Goal: Information Seeking & Learning: Check status

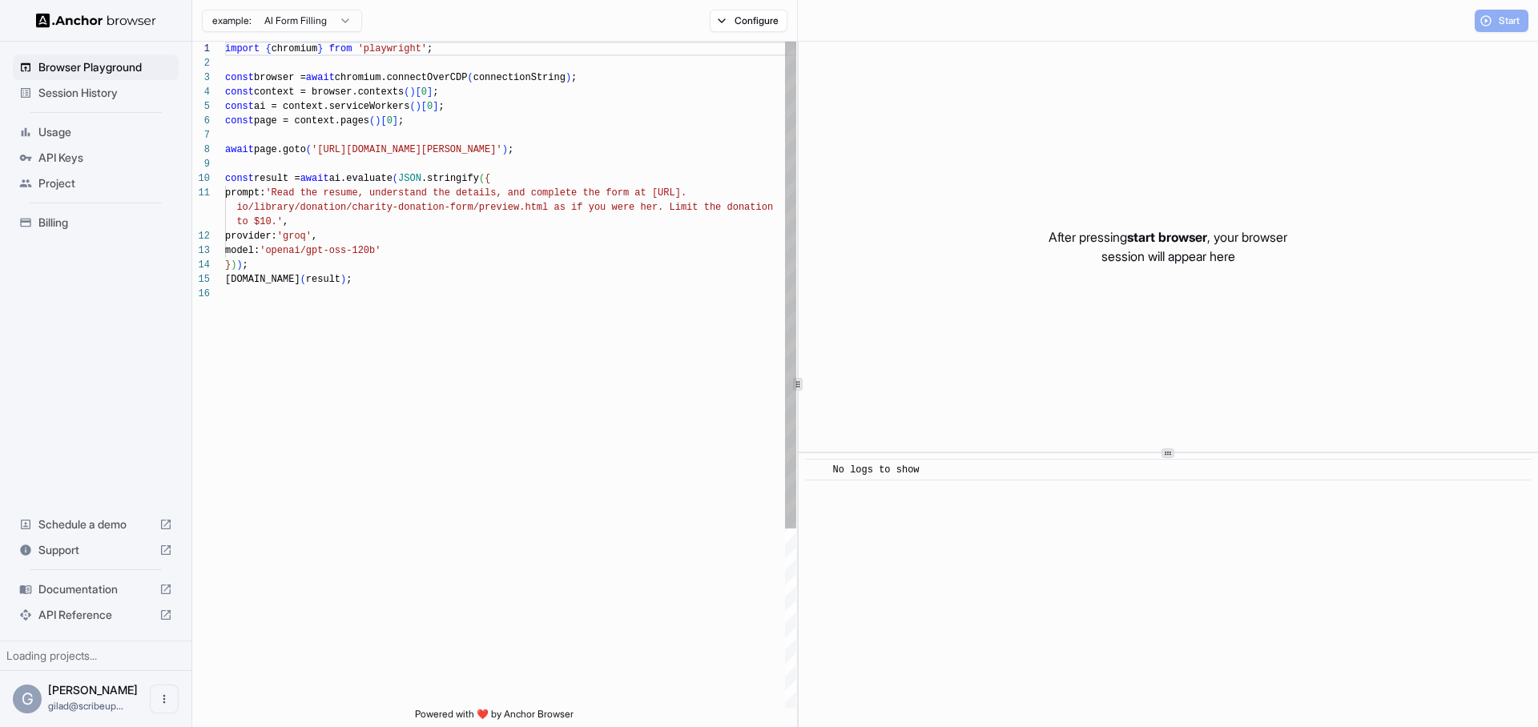
scroll to position [144, 0]
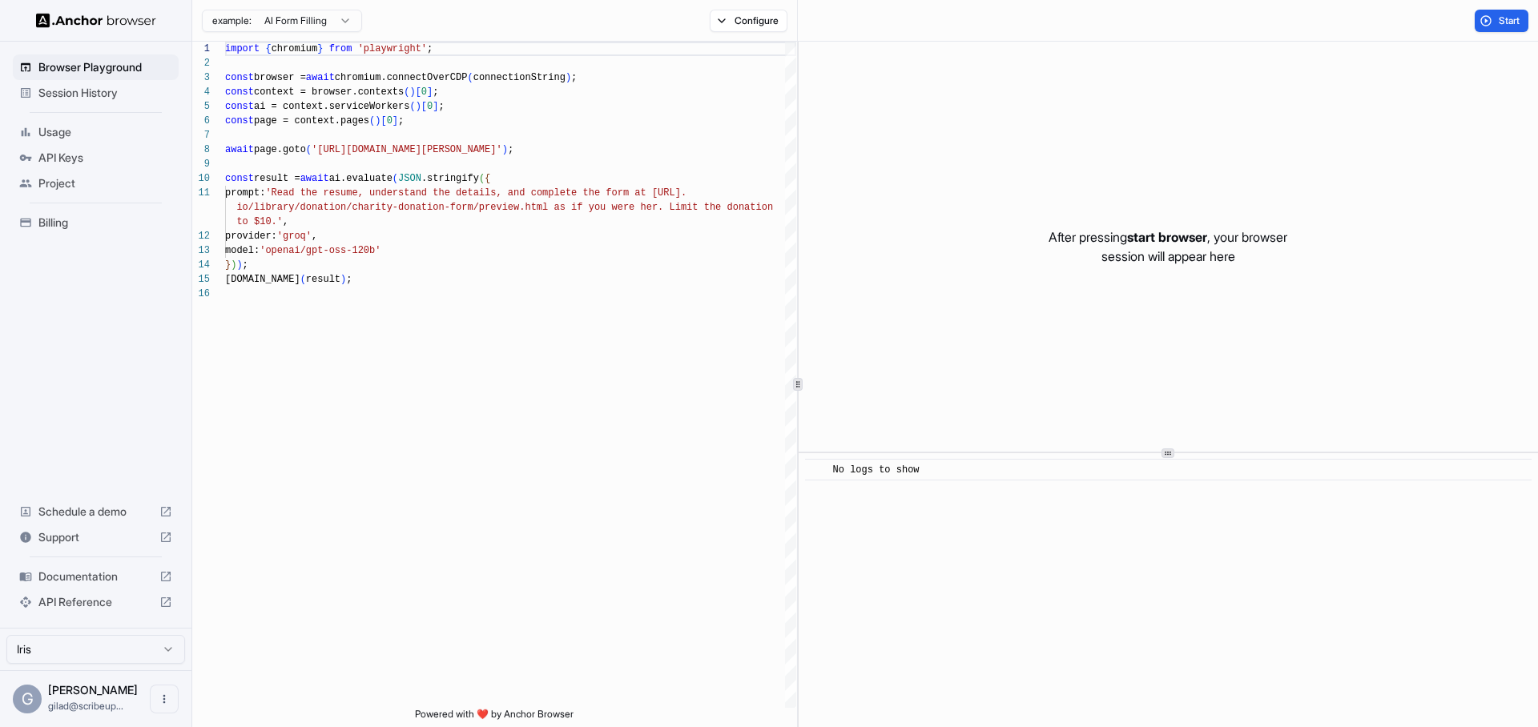
click at [118, 151] on span "API Keys" at bounding box center [105, 158] width 134 height 16
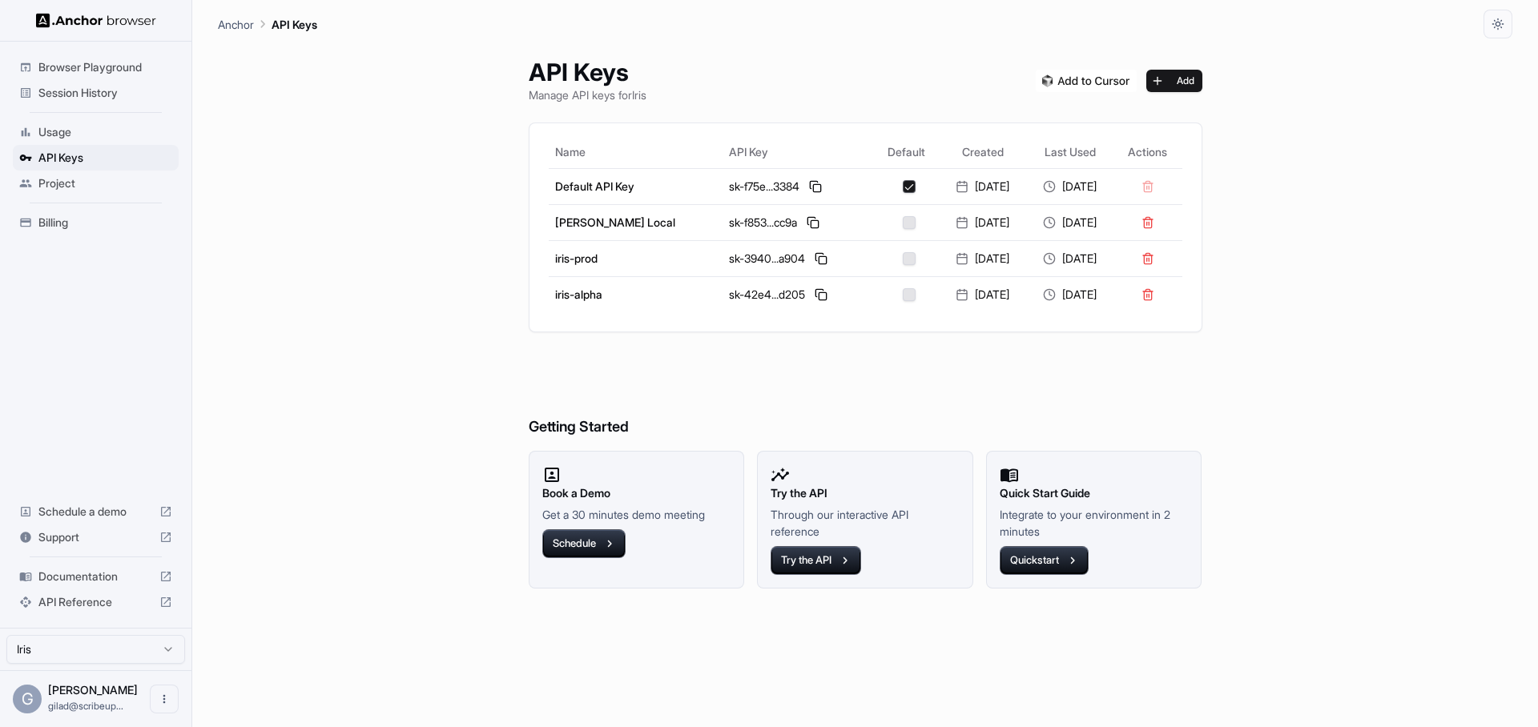
click at [54, 187] on span "Project" at bounding box center [105, 183] width 134 height 16
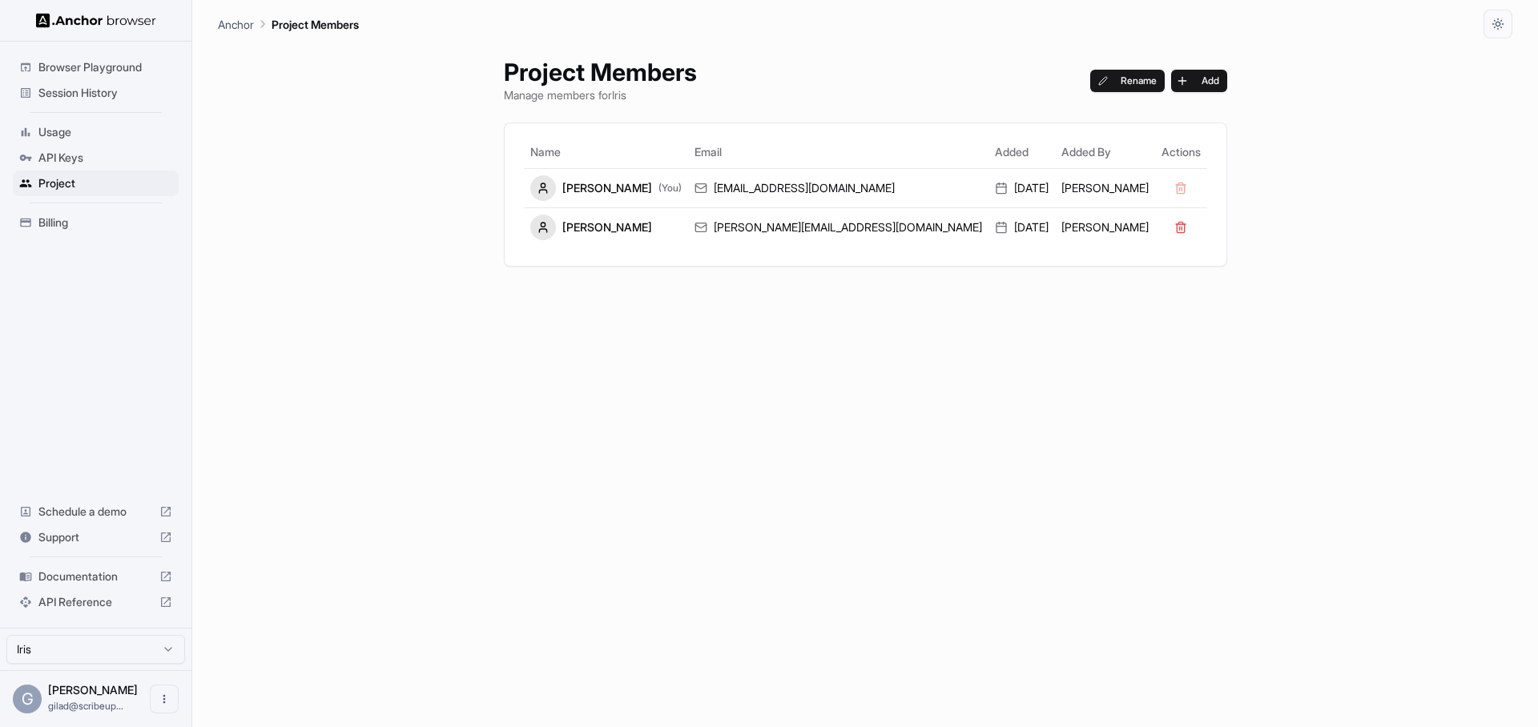
click at [113, 95] on span "Session History" at bounding box center [105, 93] width 134 height 16
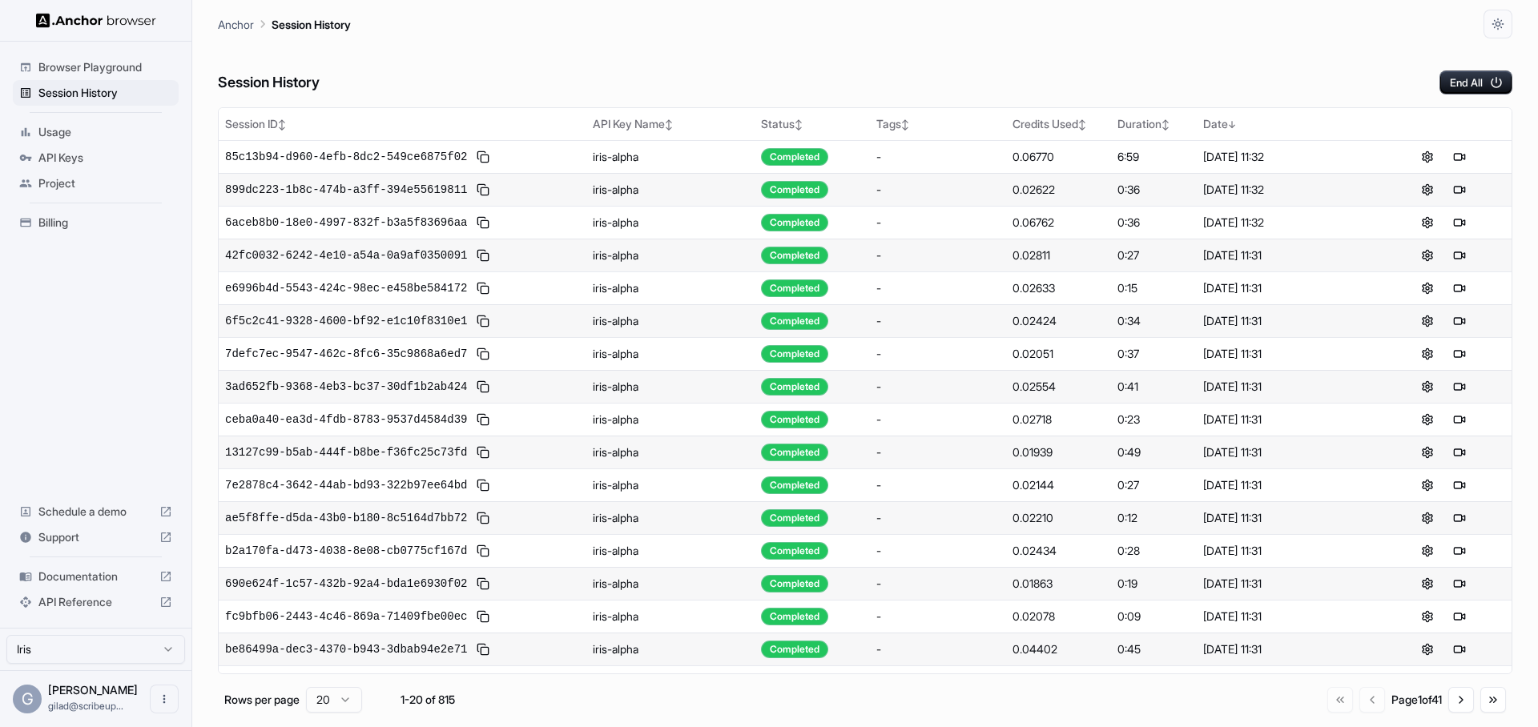
scroll to position [123, 0]
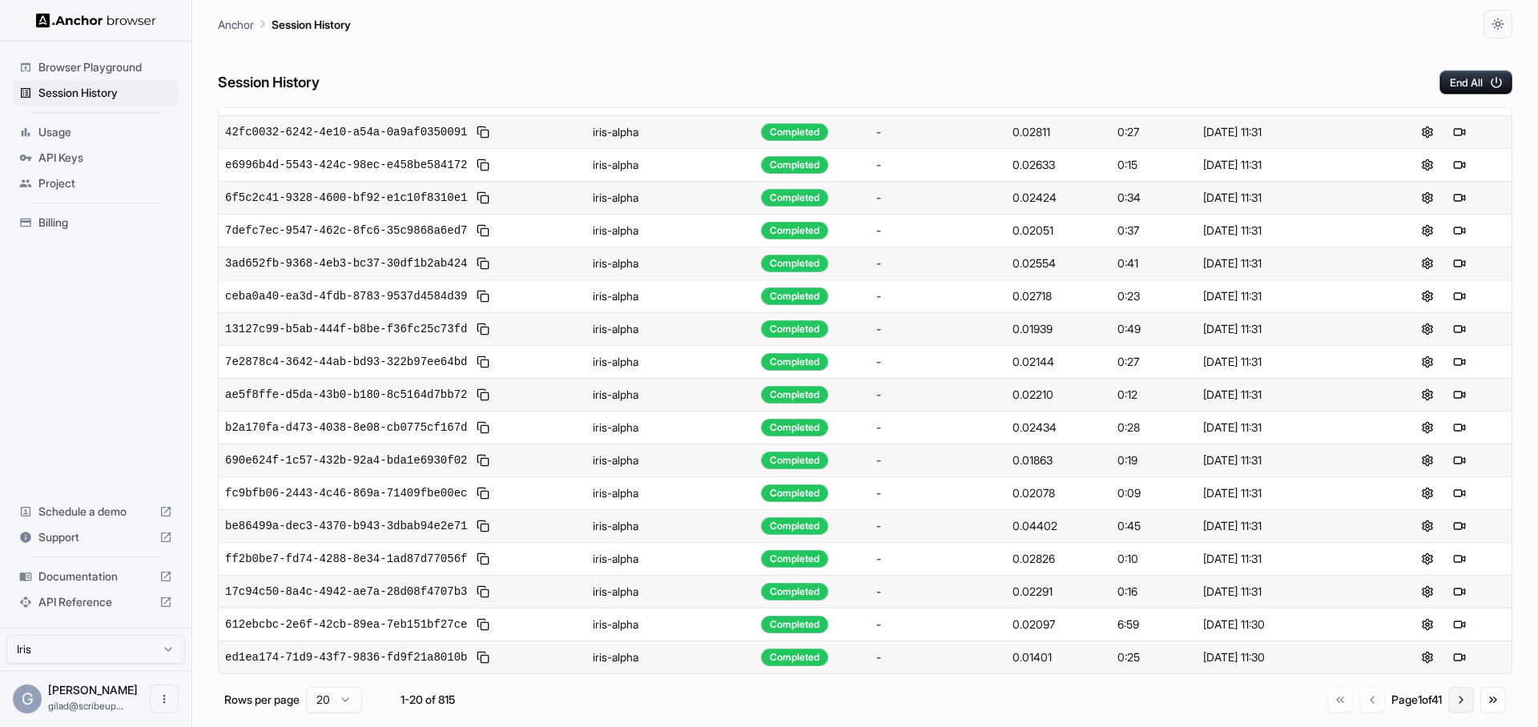
click at [1461, 700] on button "Go to next page" at bounding box center [1461, 700] width 26 height 26
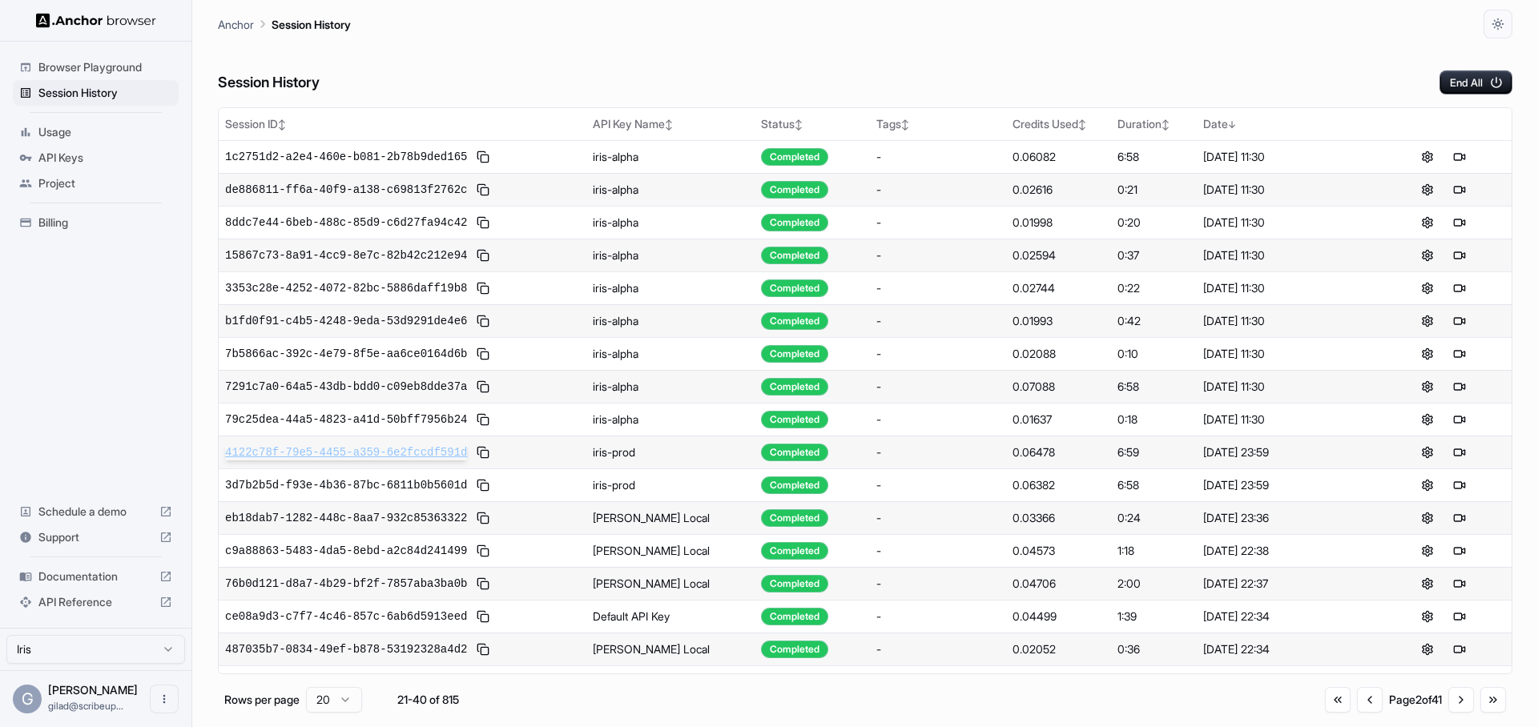
click at [427, 449] on span "4122c78f-79e5-4455-a359-6e2fccdf591d" at bounding box center [346, 452] width 242 height 16
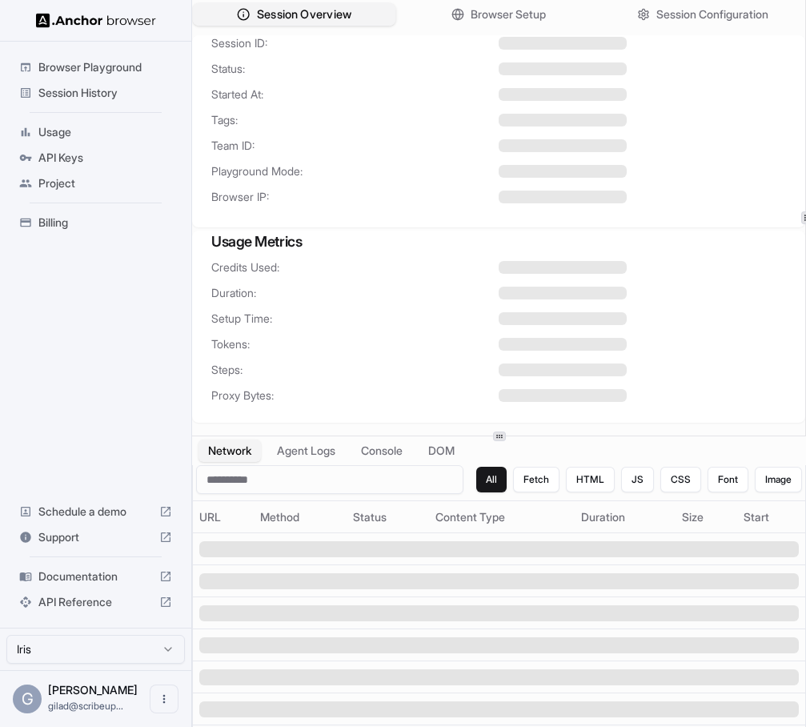
click at [348, 10] on span "Session Overview" at bounding box center [304, 14] width 95 height 17
click at [122, 101] on div "Session History" at bounding box center [96, 93] width 166 height 26
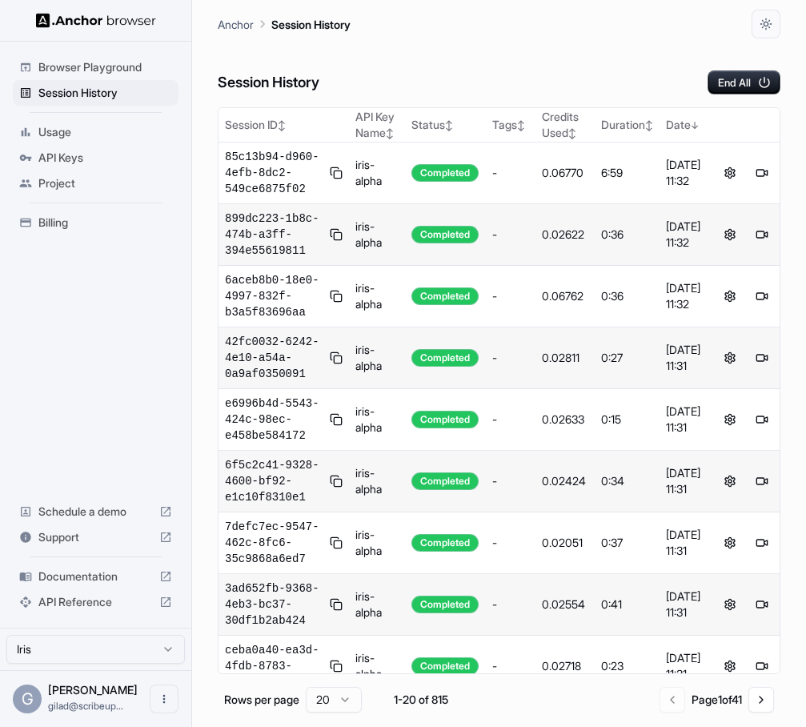
click at [123, 163] on span "API Keys" at bounding box center [105, 158] width 134 height 16
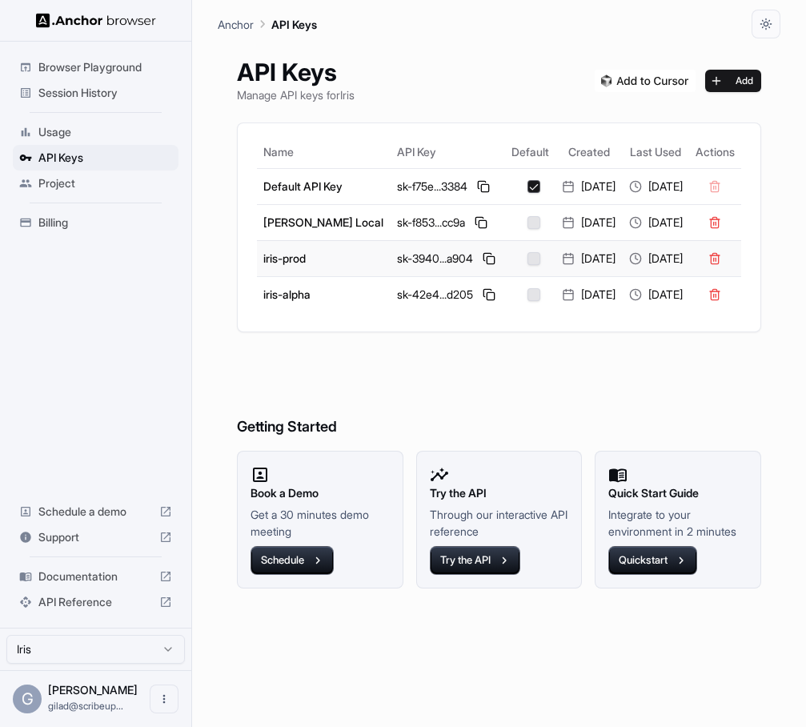
click at [528, 265] on button "button" at bounding box center [534, 258] width 13 height 13
click at [129, 91] on span "Session History" at bounding box center [105, 93] width 134 height 16
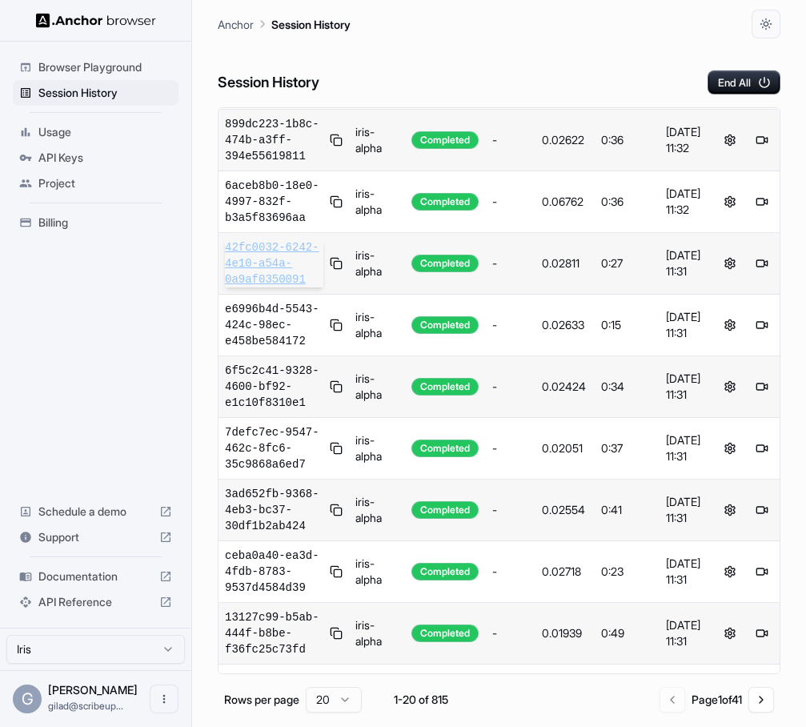
scroll to position [501, 0]
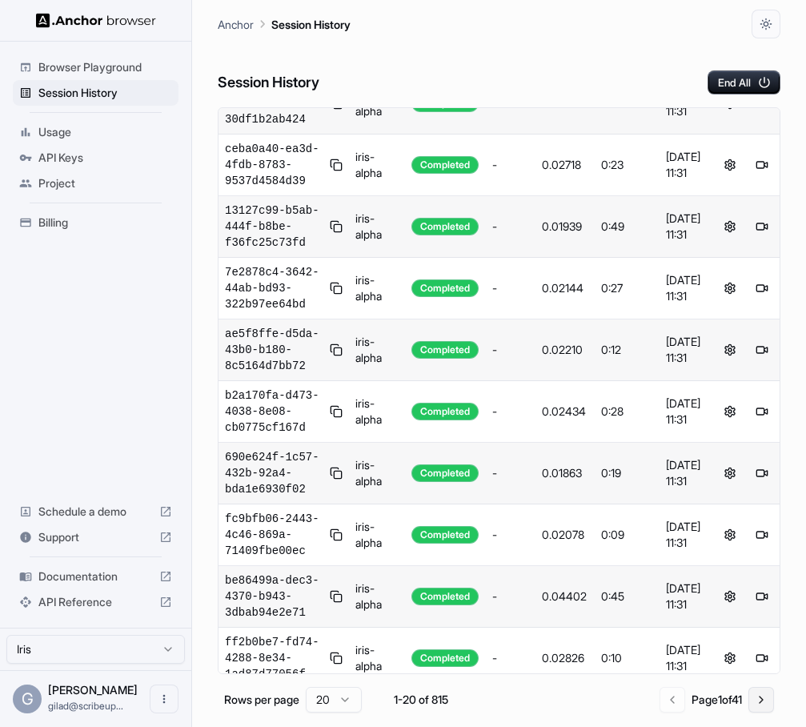
click at [754, 710] on button "Go to next page" at bounding box center [762, 700] width 26 height 26
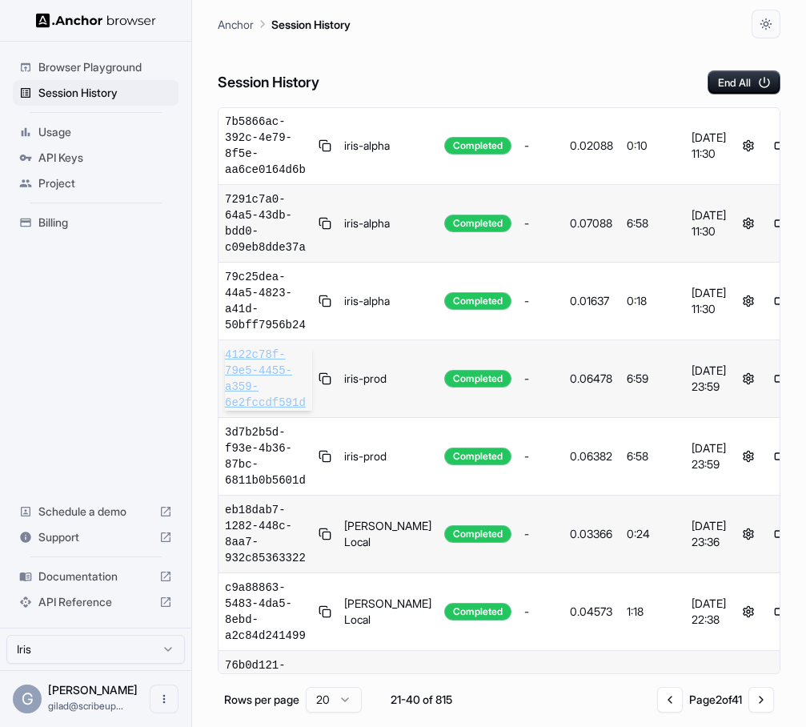
click at [294, 347] on span "4122c78f-79e5-4455-a359-6e2fccdf591d" at bounding box center [268, 379] width 87 height 64
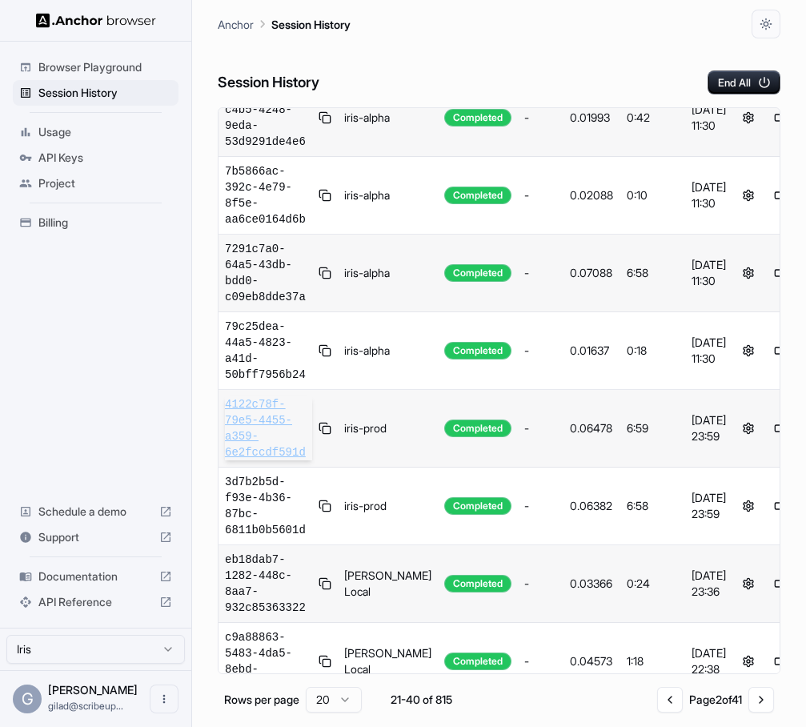
scroll to position [448, 0]
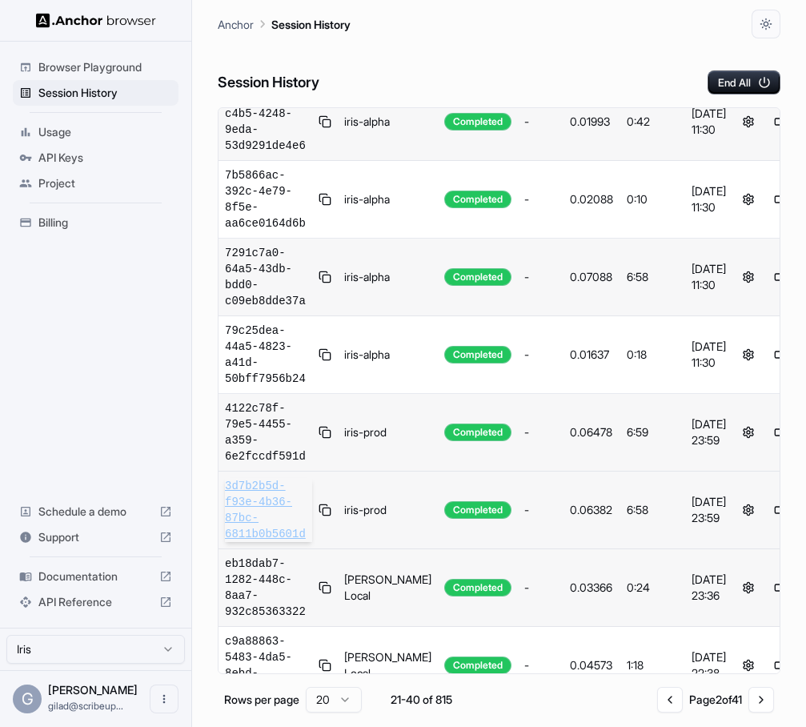
click at [272, 478] on span "3d7b2b5d-f93e-4b36-87bc-6811b0b5601d" at bounding box center [268, 510] width 87 height 64
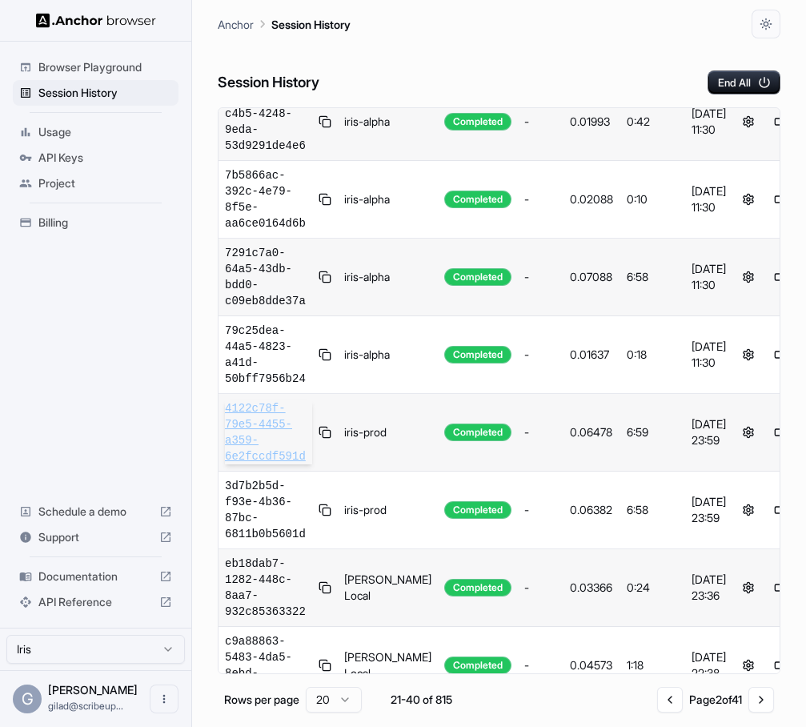
click at [280, 400] on span "4122c78f-79e5-4455-a359-6e2fccdf591d" at bounding box center [268, 432] width 87 height 64
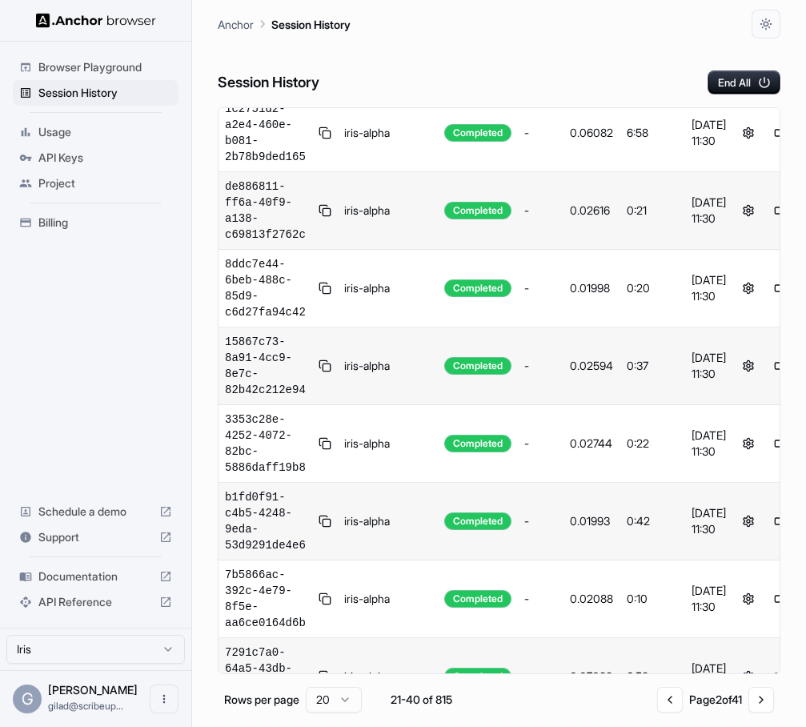
scroll to position [0, 0]
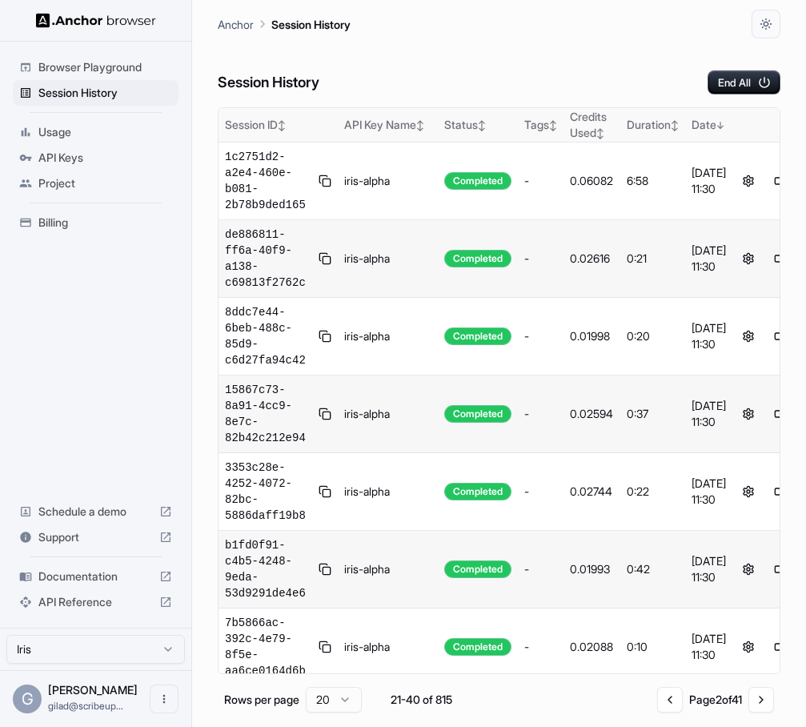
click at [384, 118] on div "API Key Name ↕" at bounding box center [387, 125] width 87 height 16
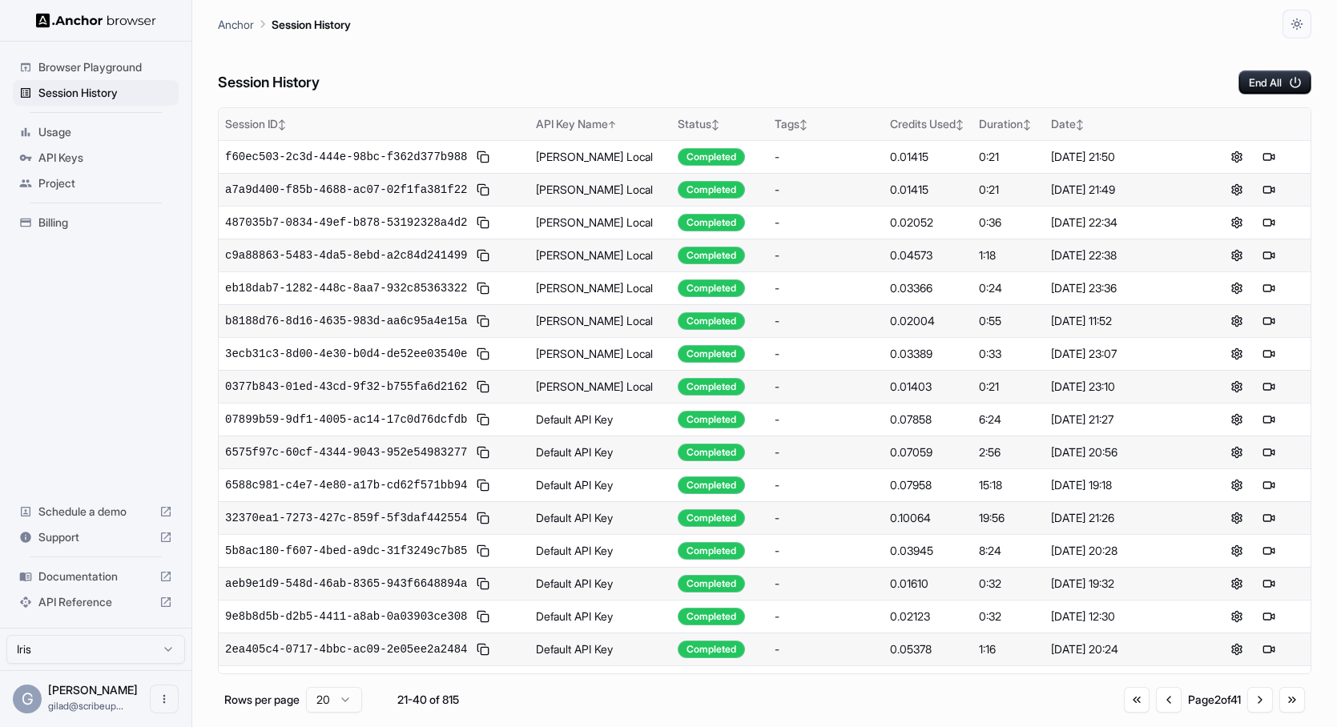
click at [586, 117] on div "API Key Name ↑" at bounding box center [600, 124] width 129 height 16
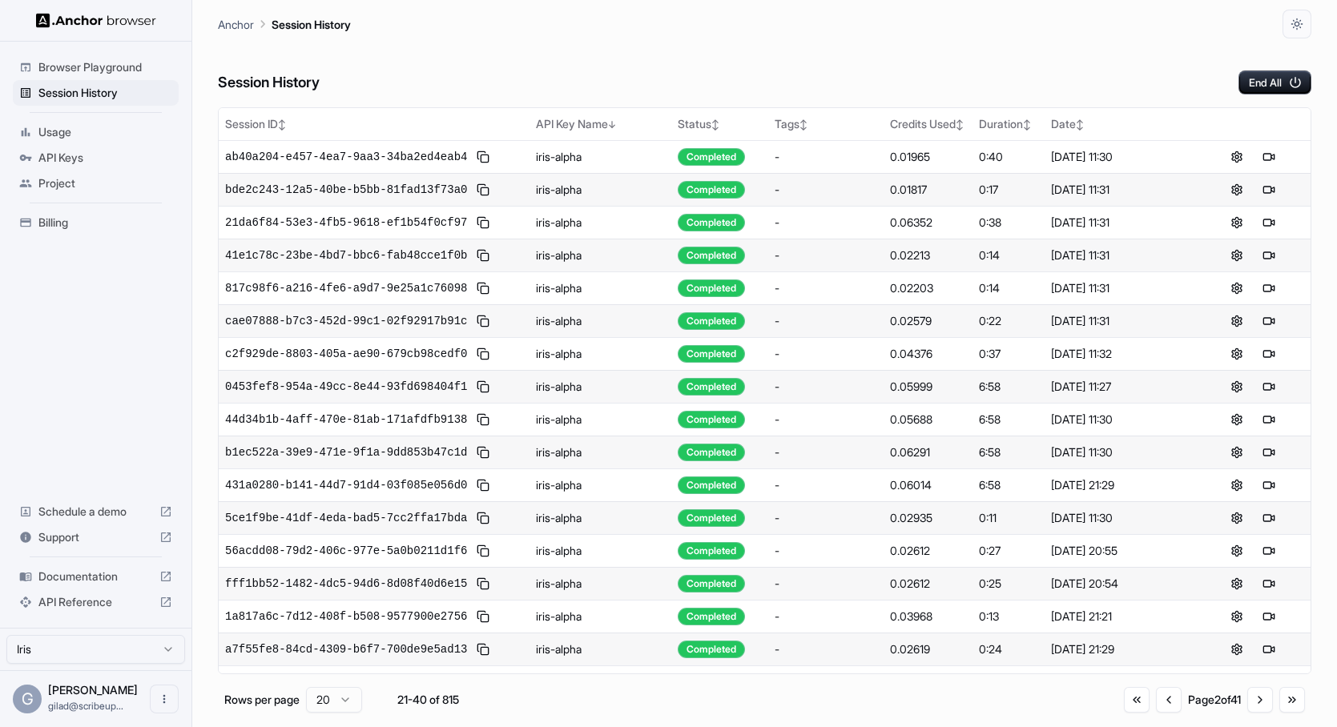
scroll to position [123, 0]
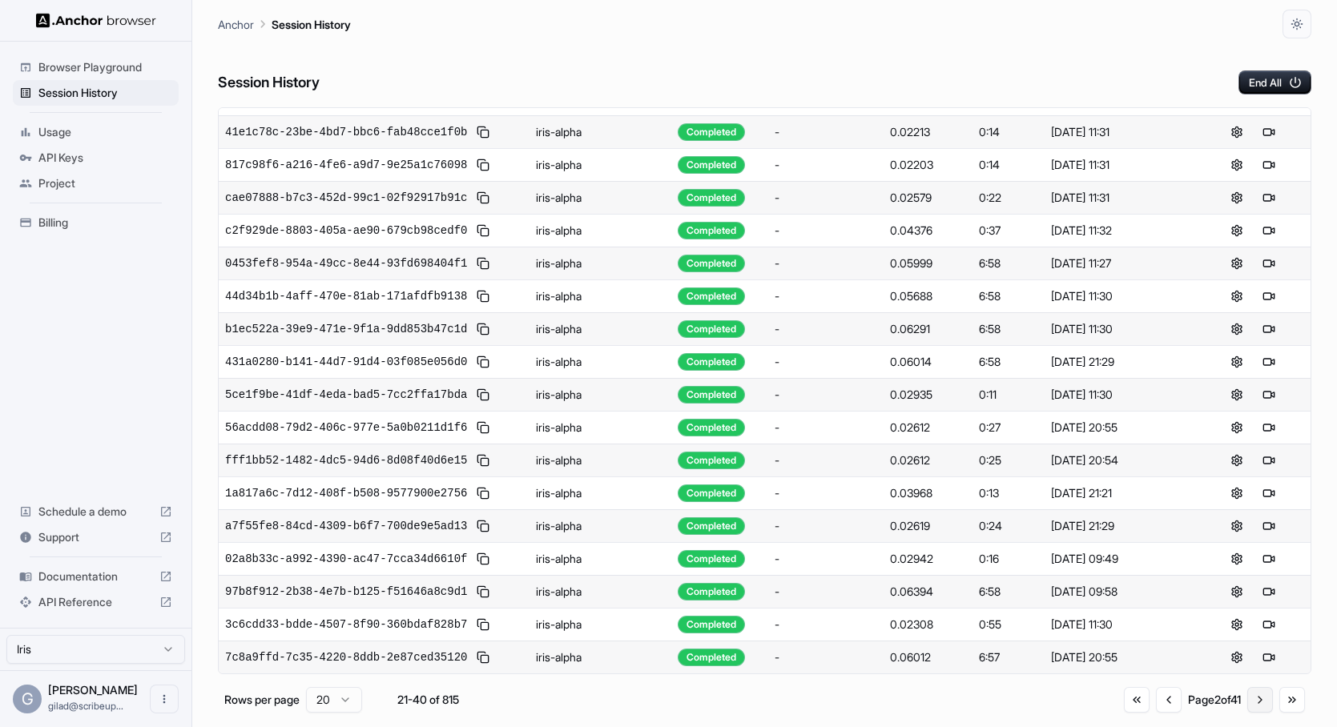
click at [1262, 700] on button "Go to next page" at bounding box center [1260, 700] width 26 height 26
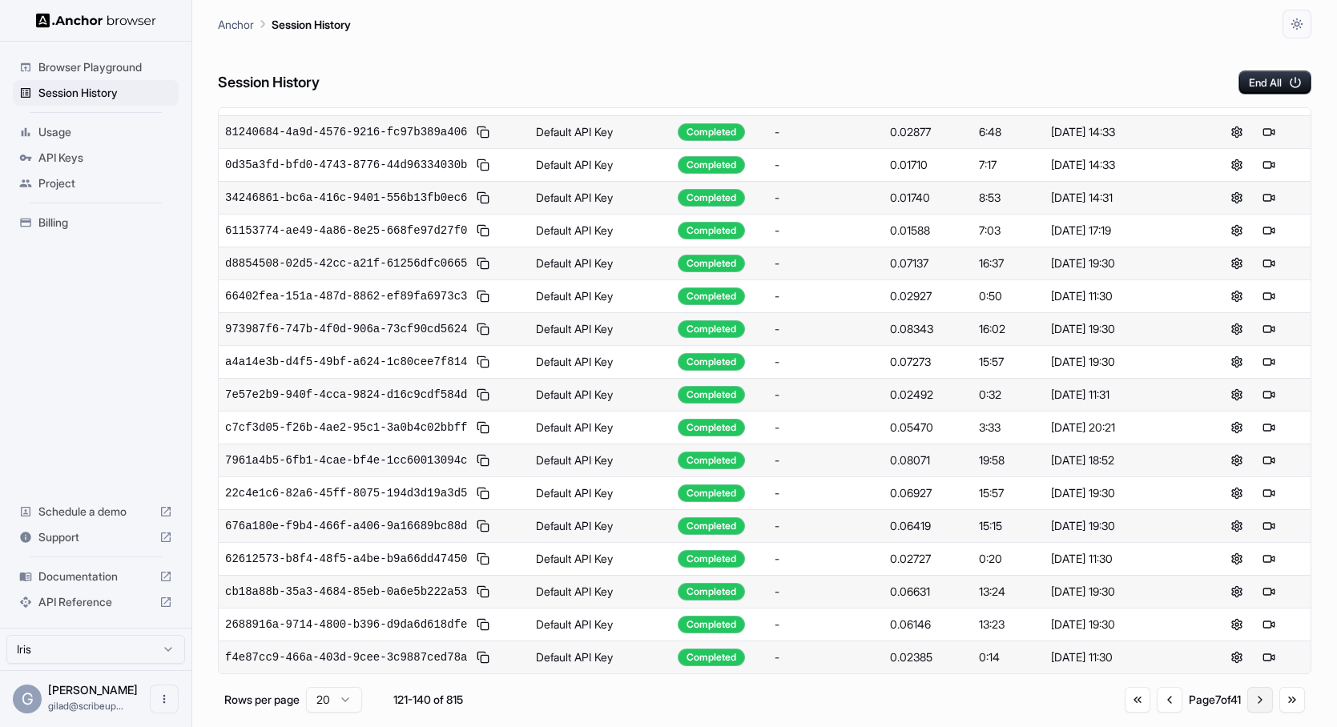
click at [1262, 700] on button "Go to next page" at bounding box center [1260, 700] width 26 height 26
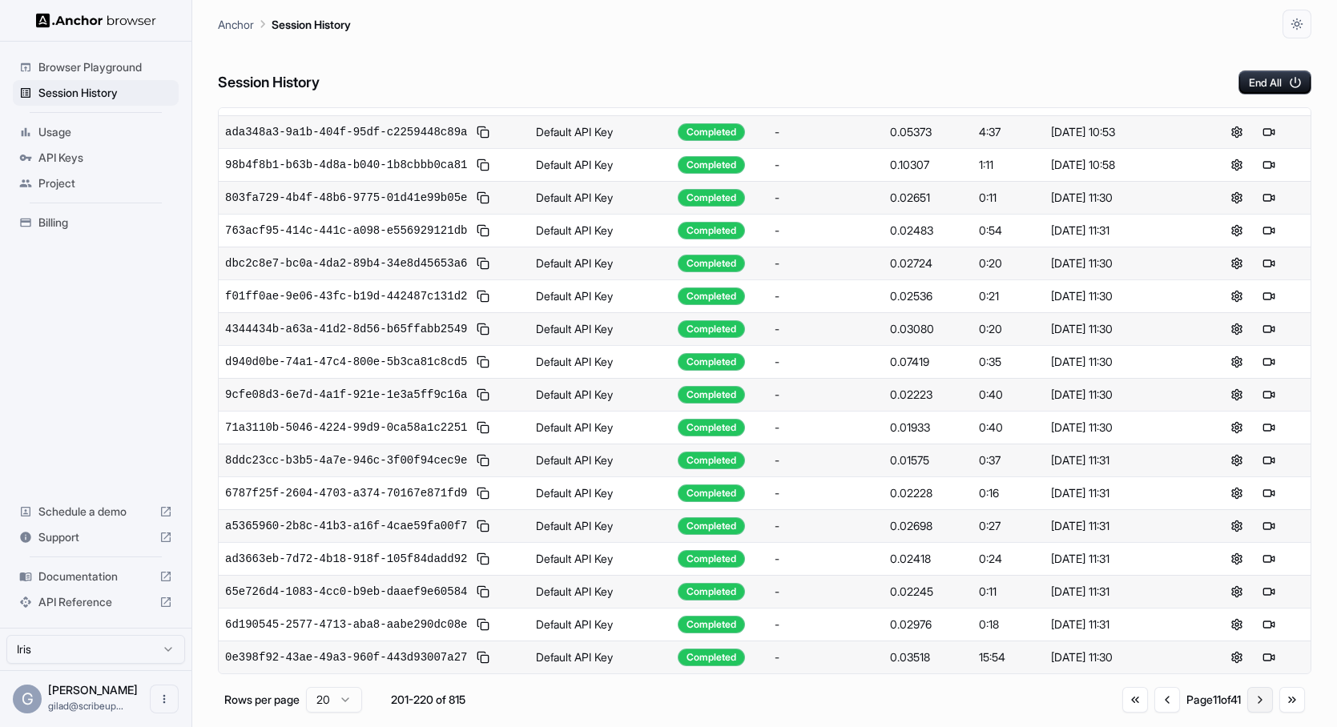
click at [1262, 700] on button "Go to next page" at bounding box center [1260, 700] width 26 height 26
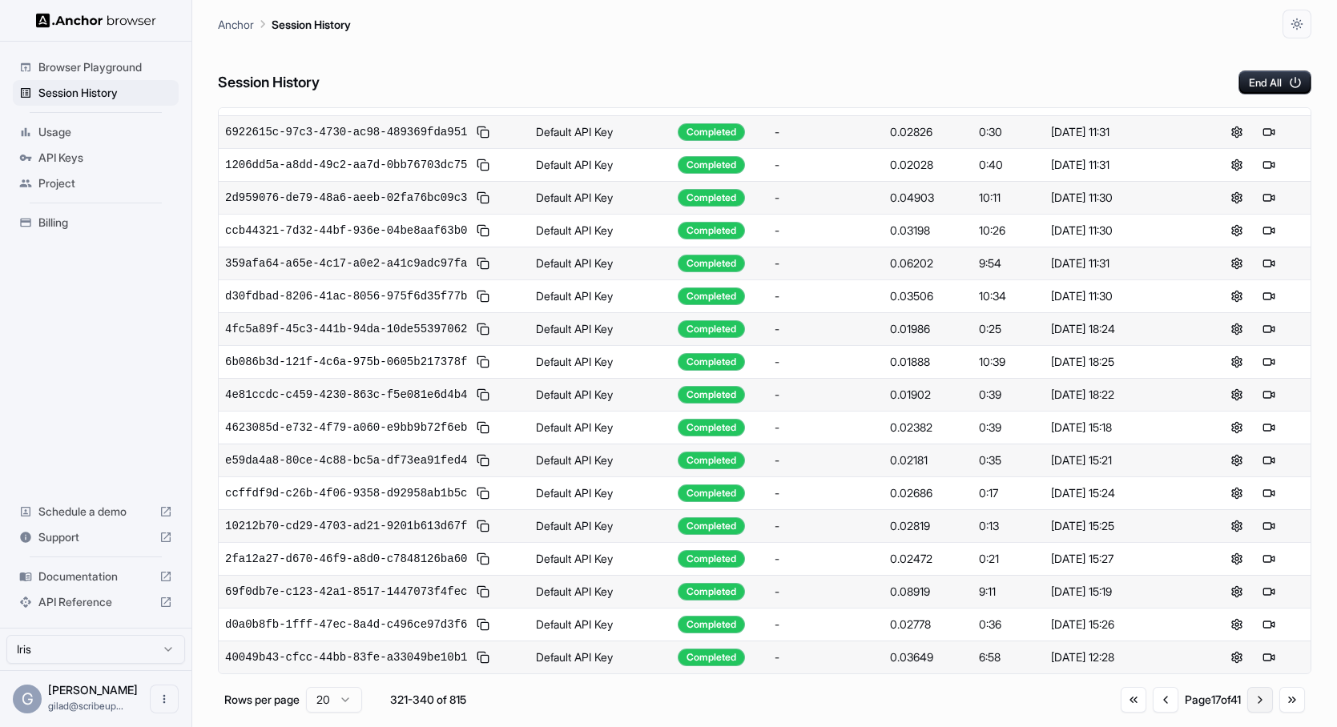
click at [1262, 700] on button "Go to next page" at bounding box center [1260, 700] width 26 height 26
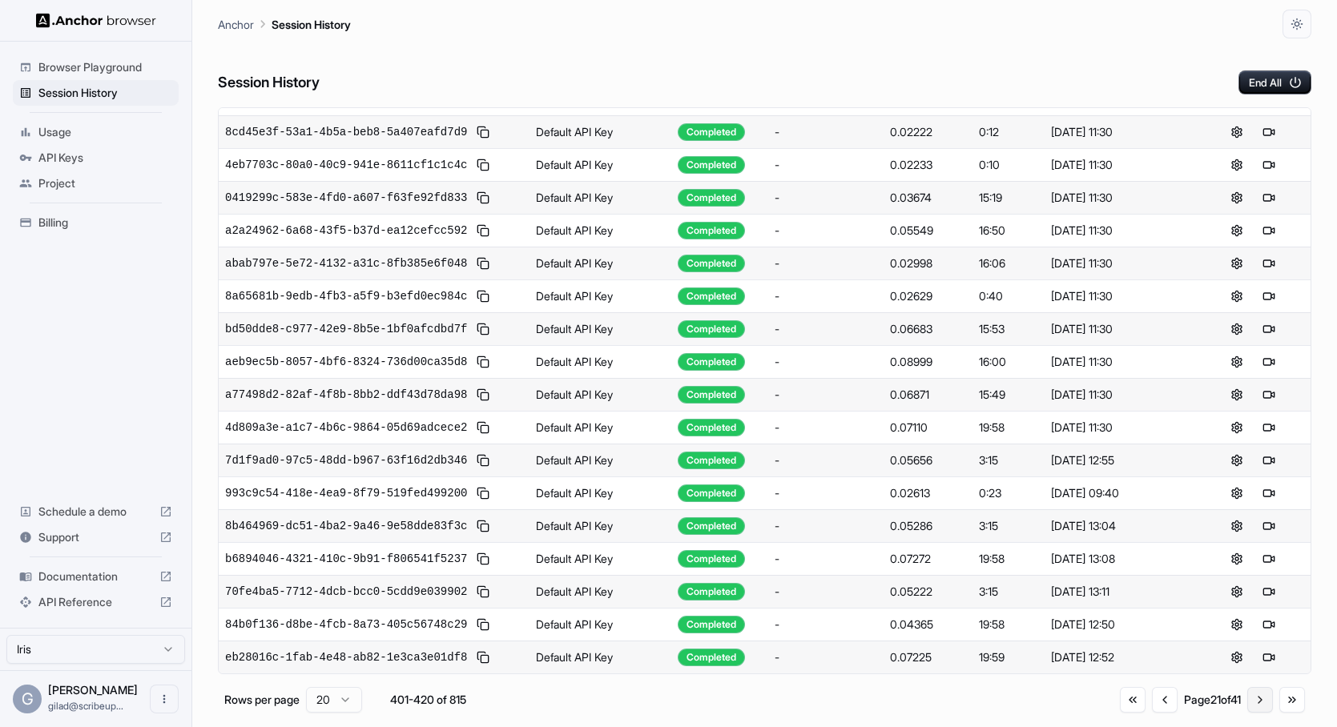
click at [1262, 700] on button "Go to next page" at bounding box center [1260, 700] width 26 height 26
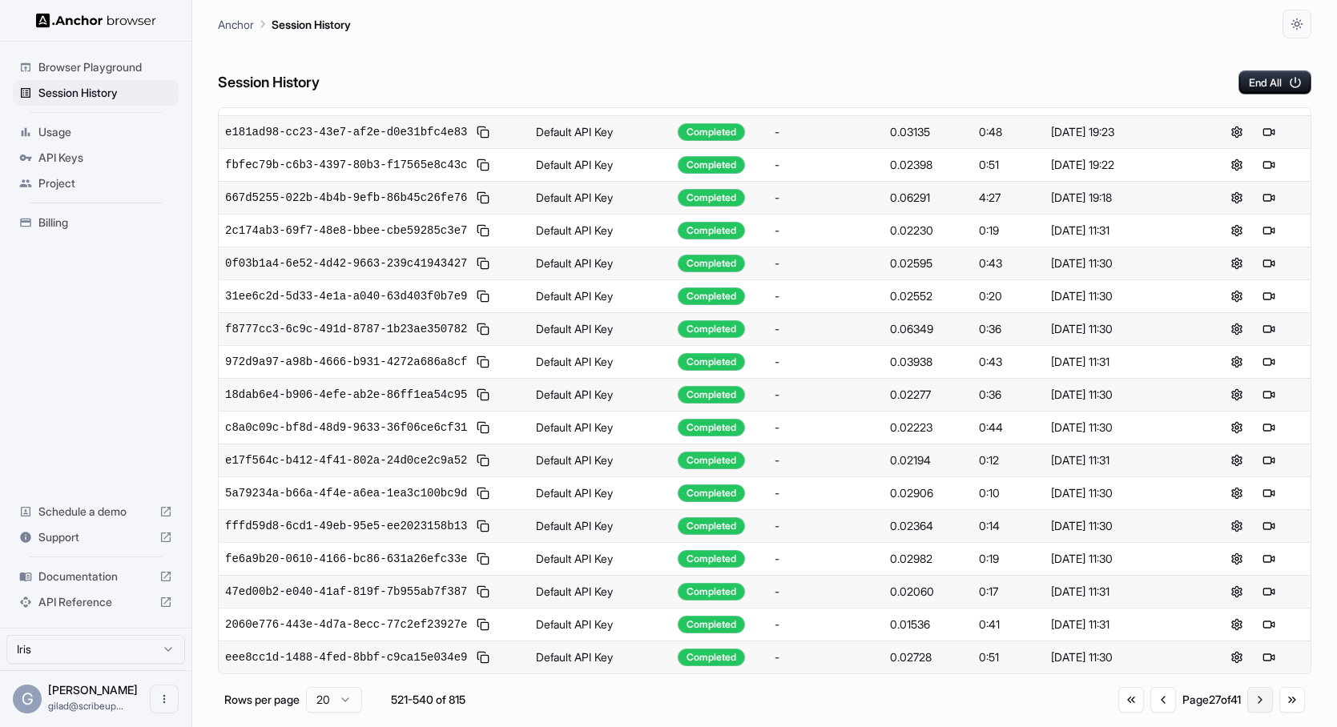
click at [1262, 700] on button "Go to next page" at bounding box center [1260, 700] width 26 height 26
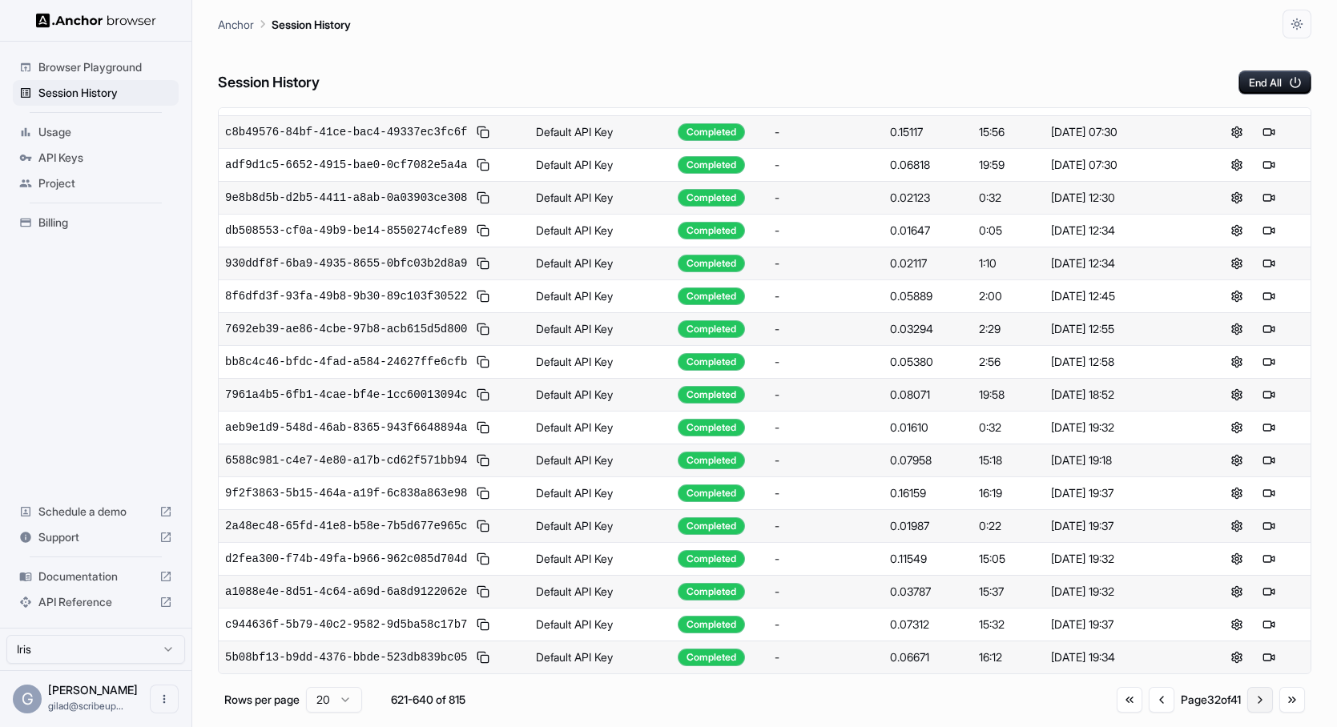
click at [1262, 700] on button "Go to next page" at bounding box center [1260, 700] width 26 height 26
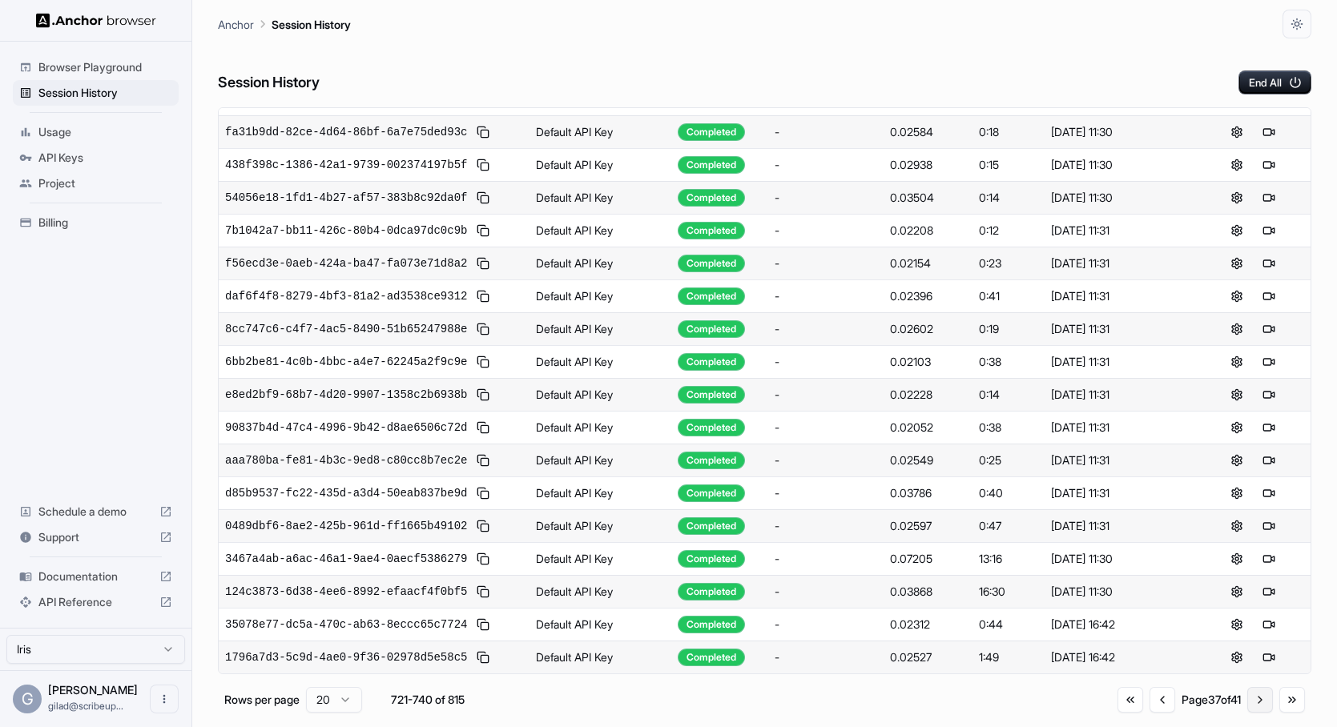
click at [1262, 700] on button "Go to next page" at bounding box center [1260, 700] width 26 height 26
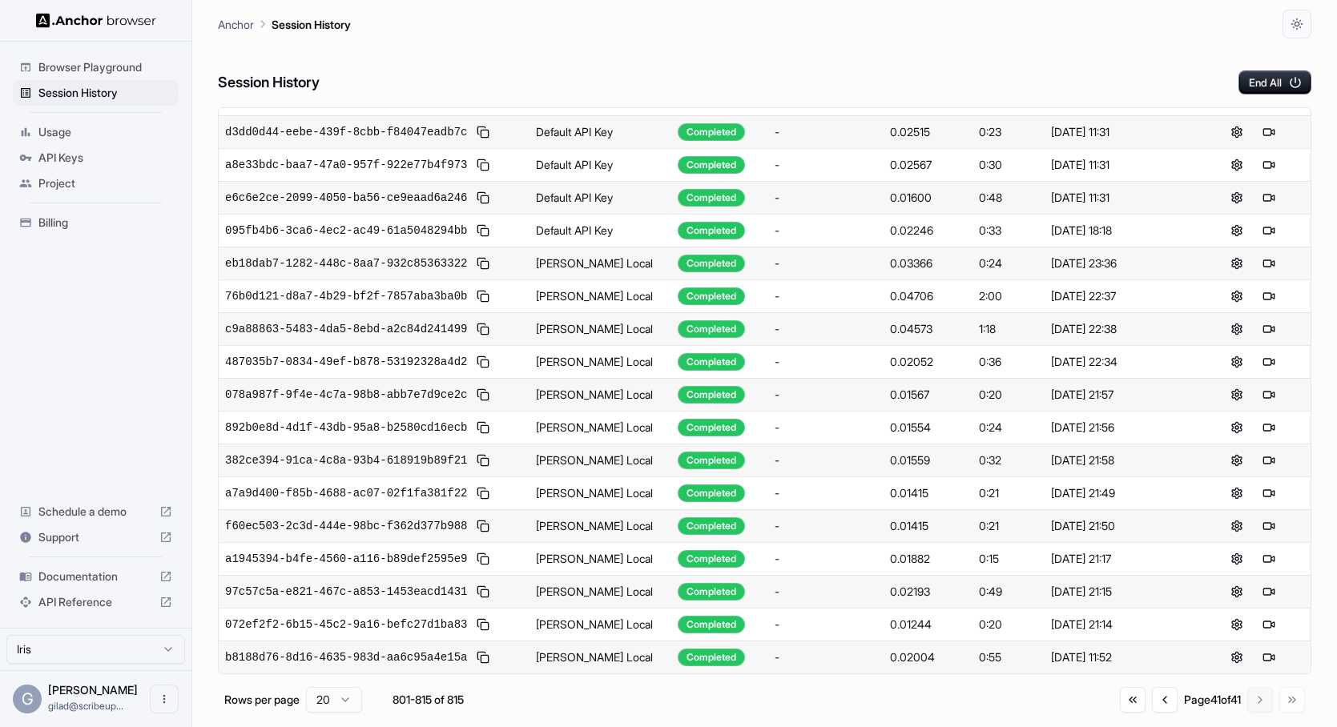
scroll to position [0, 0]
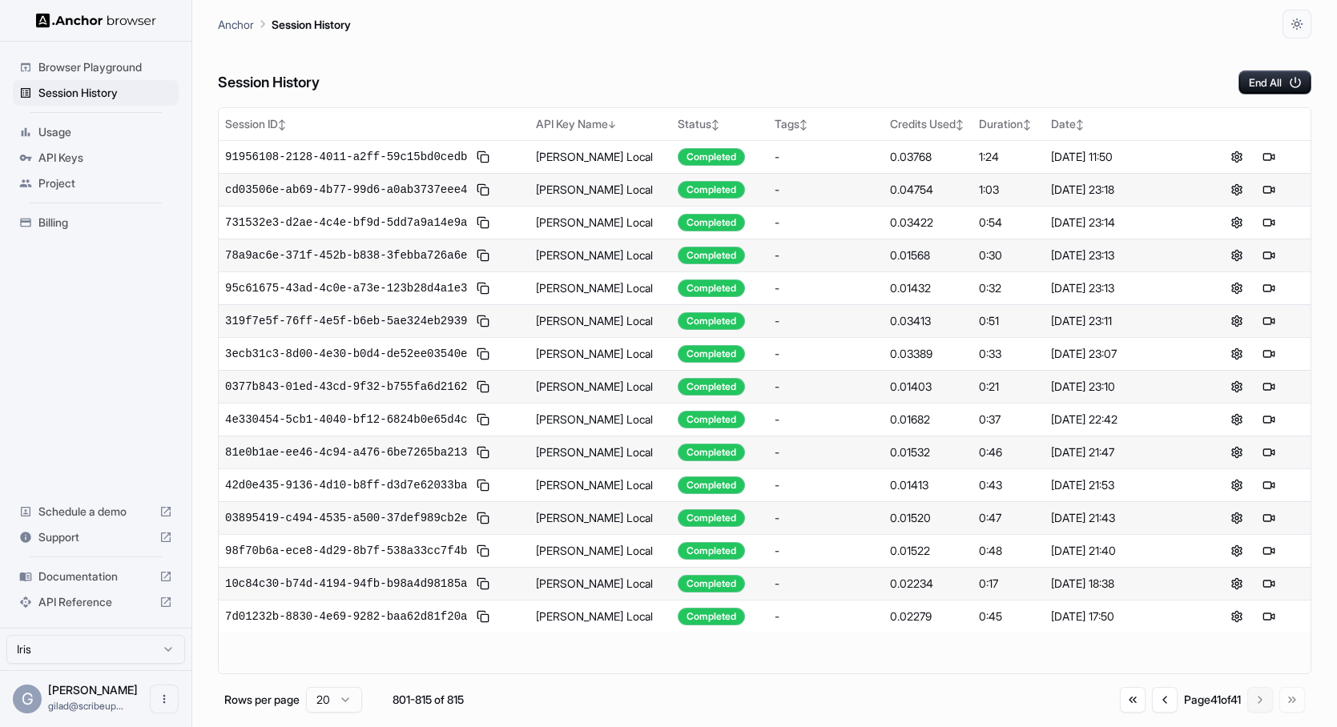
click at [1262, 700] on div "Go to first page Go to previous page Page 41 of 41 Go to next page Go to last p…" at bounding box center [1212, 700] width 185 height 26
click at [1152, 702] on button "Go to previous page" at bounding box center [1165, 700] width 26 height 26
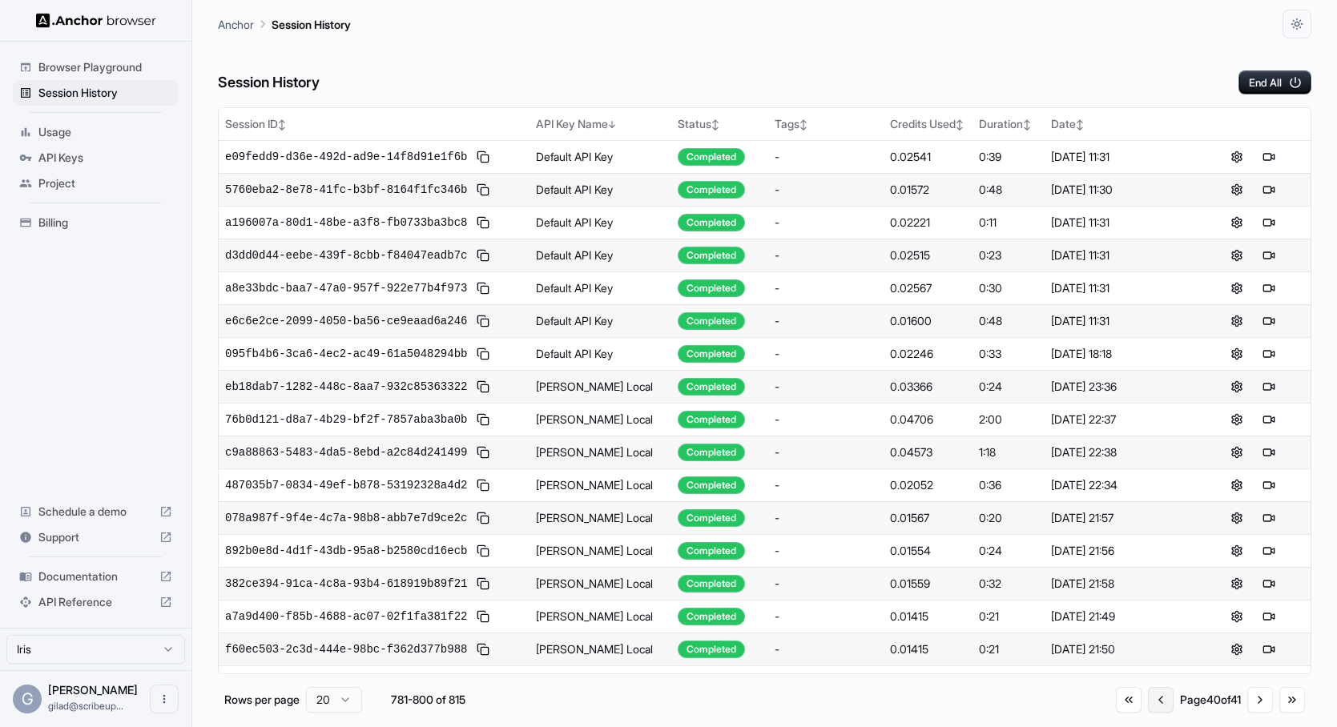
click at [1148, 702] on button "Go to previous page" at bounding box center [1161, 700] width 26 height 26
click at [1149, 702] on button "Go to previous page" at bounding box center [1162, 700] width 26 height 26
click at [1148, 702] on button "Go to previous page" at bounding box center [1161, 700] width 26 height 26
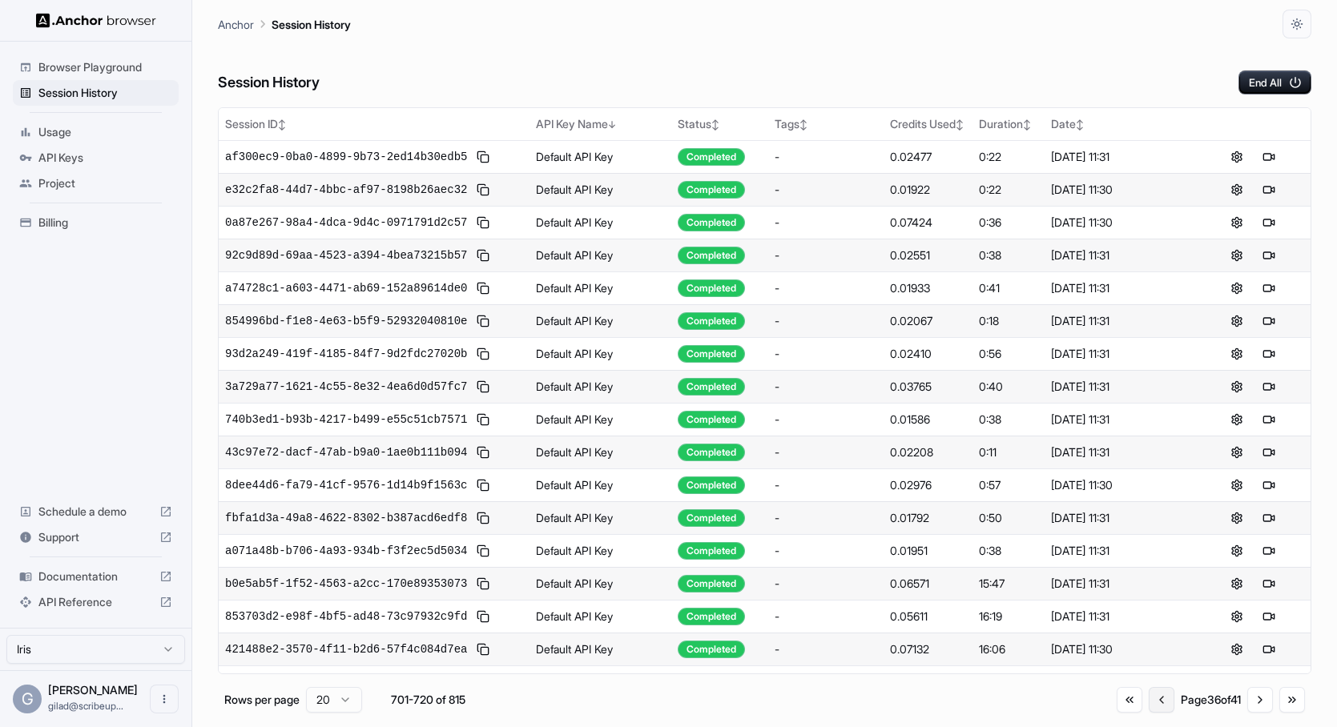
click at [1148, 702] on button "Go to previous page" at bounding box center [1161, 700] width 26 height 26
click at [1151, 702] on button "Go to previous page" at bounding box center [1164, 700] width 26 height 26
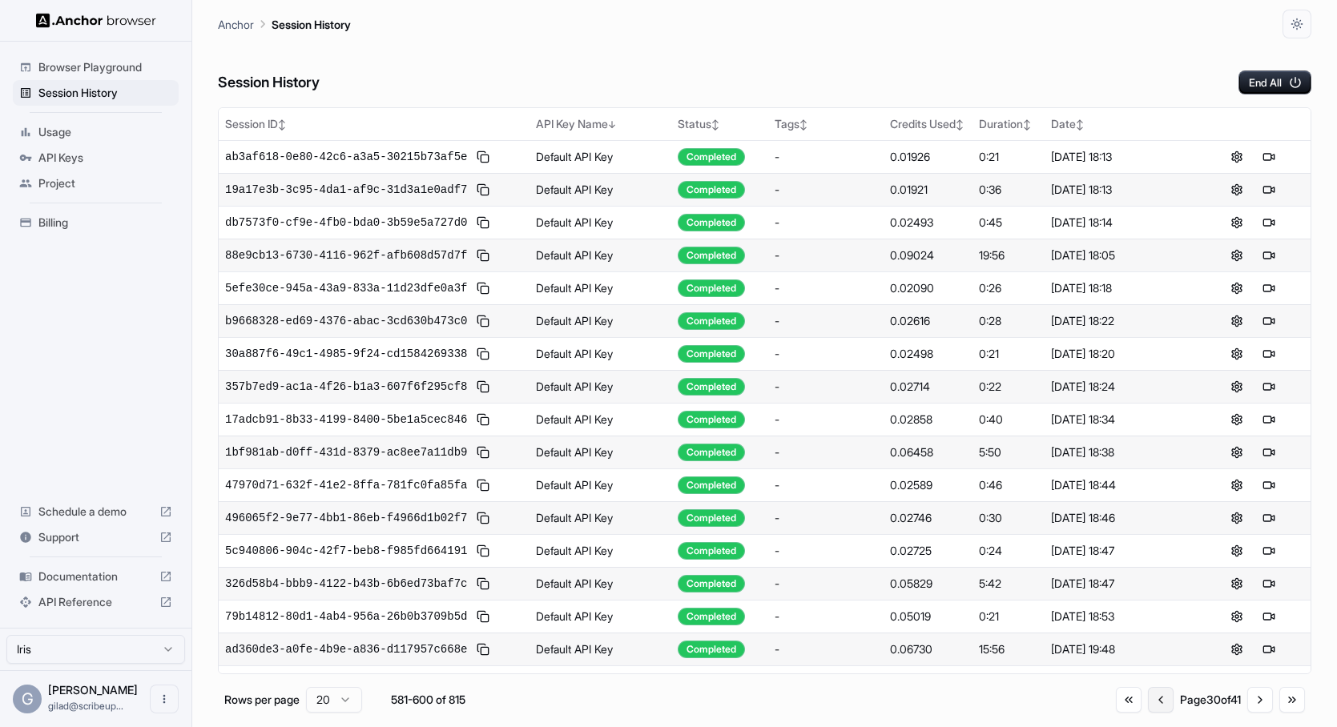
click at [1148, 702] on button "Go to previous page" at bounding box center [1161, 700] width 26 height 26
click at [1149, 702] on button "Go to previous page" at bounding box center [1162, 700] width 26 height 26
click at [1150, 702] on button "Go to previous page" at bounding box center [1163, 700] width 26 height 26
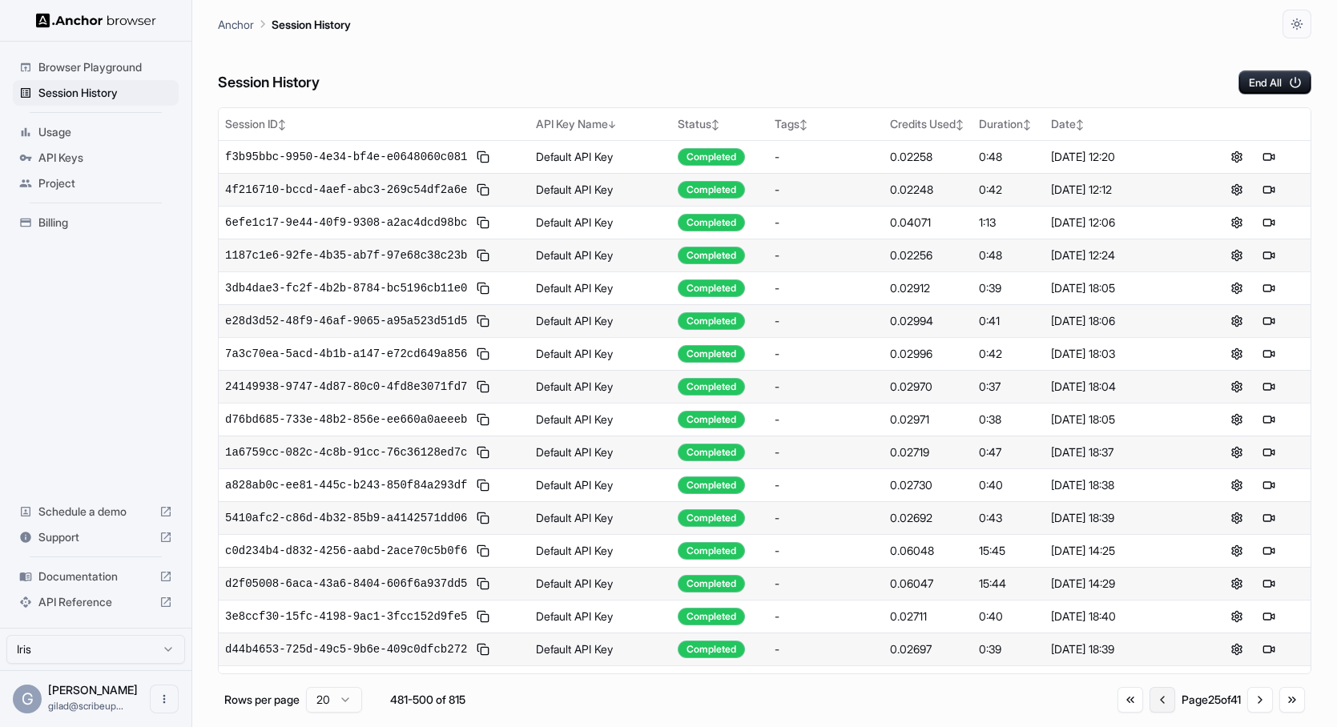
click at [1149, 702] on button "Go to previous page" at bounding box center [1162, 700] width 26 height 26
click at [1148, 702] on button "Go to previous page" at bounding box center [1161, 700] width 26 height 26
click at [1152, 702] on button "Go to previous page" at bounding box center [1165, 700] width 26 height 26
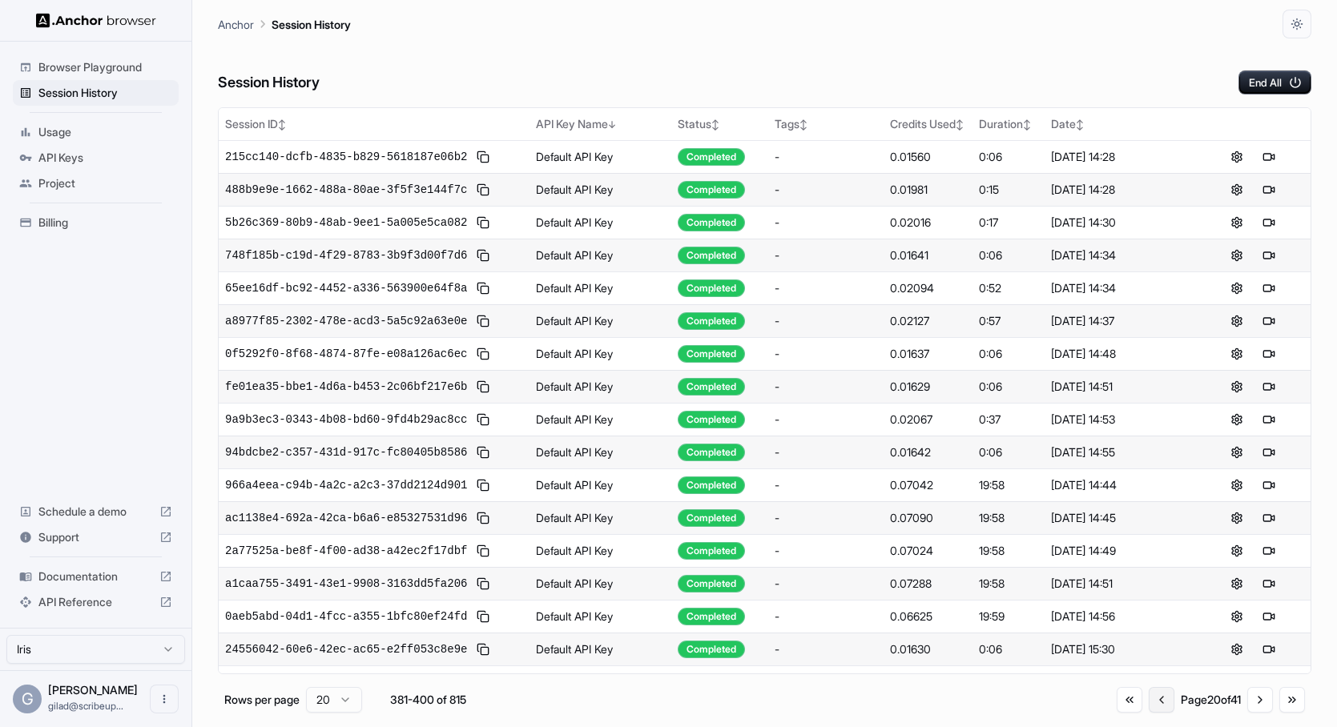
click at [1148, 702] on button "Go to previous page" at bounding box center [1161, 700] width 26 height 26
click at [1152, 702] on button "Go to previous page" at bounding box center [1165, 700] width 26 height 26
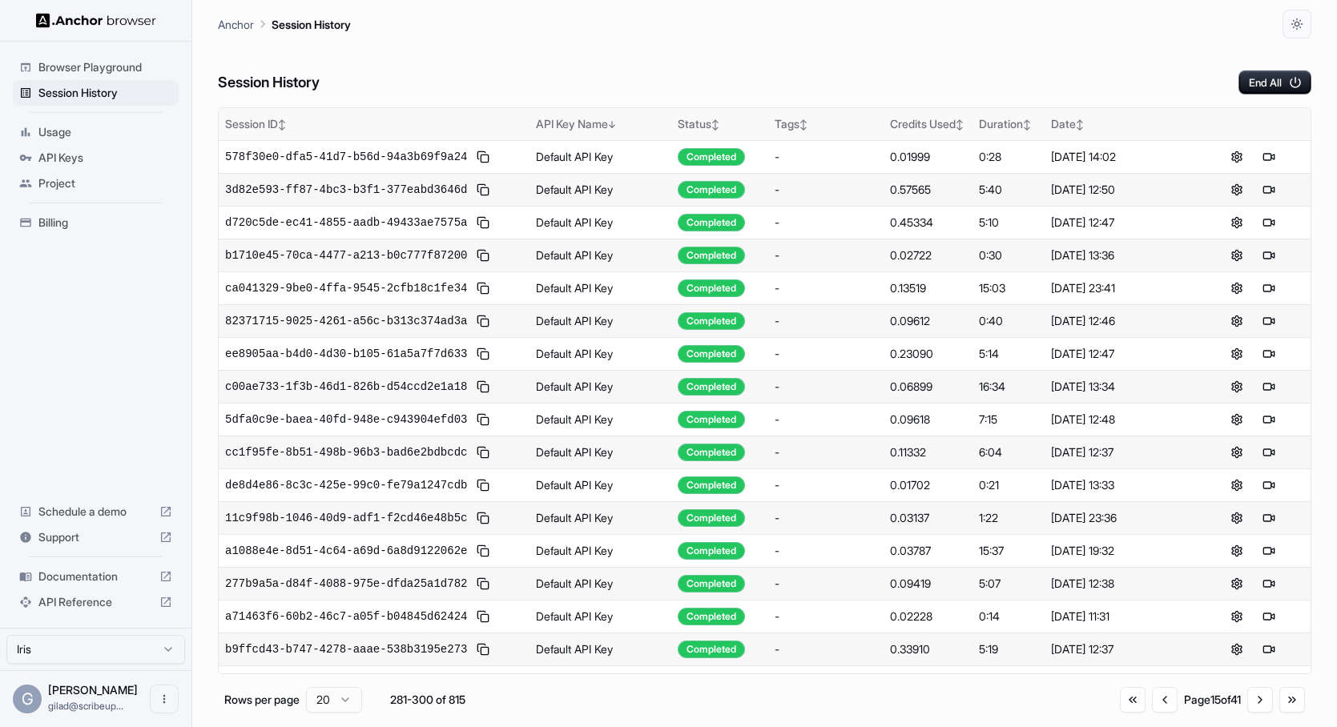
click at [1057, 119] on div "Date ↕" at bounding box center [1120, 124] width 138 height 16
click at [1057, 119] on div "Date ↓" at bounding box center [1120, 124] width 138 height 16
click at [1056, 119] on div "Date ↑" at bounding box center [1120, 124] width 138 height 16
click at [1152, 705] on button "Go to previous page" at bounding box center [1165, 700] width 26 height 26
click at [1151, 705] on button "Go to previous page" at bounding box center [1164, 700] width 26 height 26
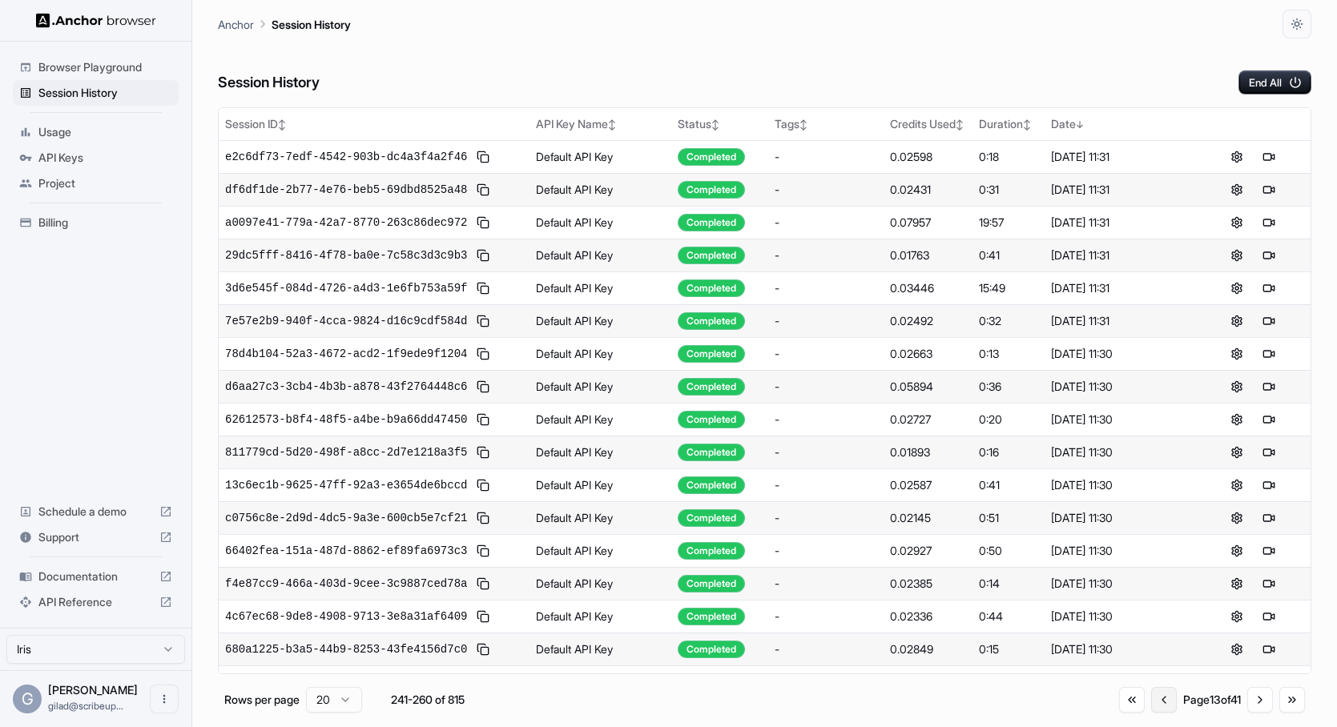
click at [1151, 705] on button "Go to previous page" at bounding box center [1164, 700] width 26 height 26
click at [1122, 705] on button "Go to first page" at bounding box center [1135, 700] width 26 height 26
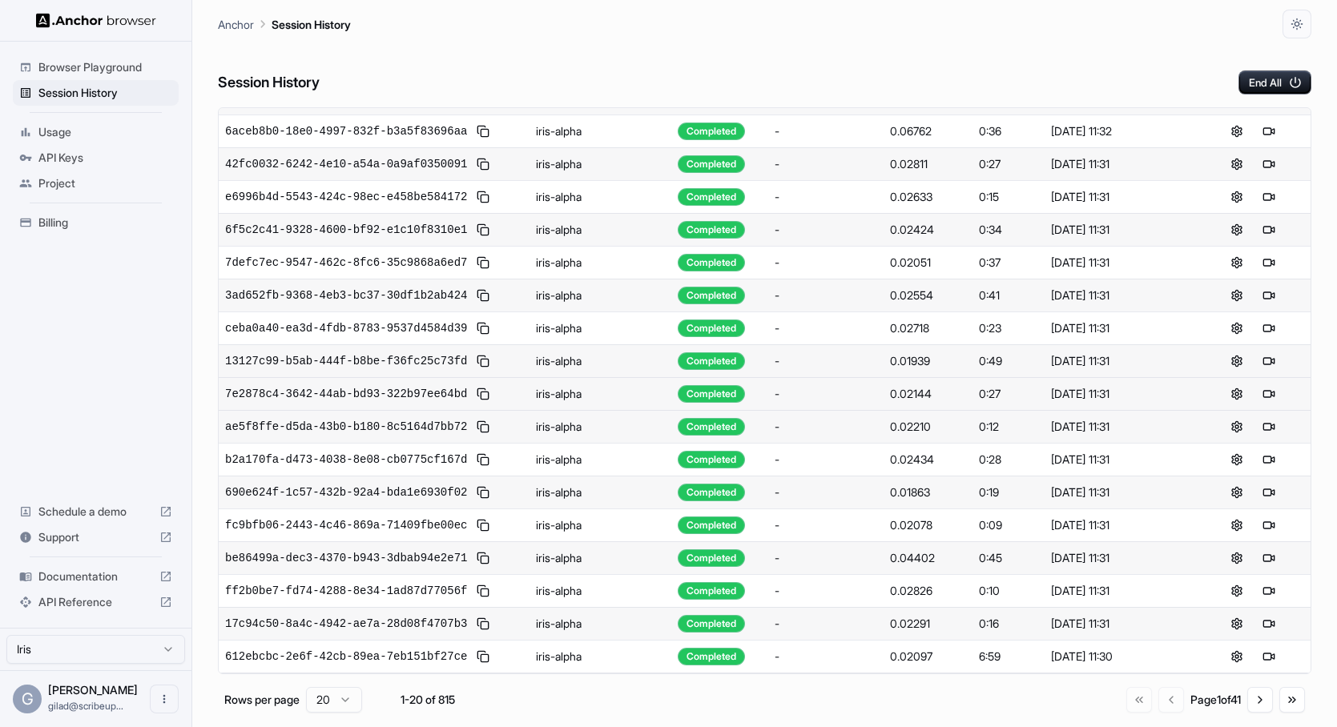
scroll to position [123, 0]
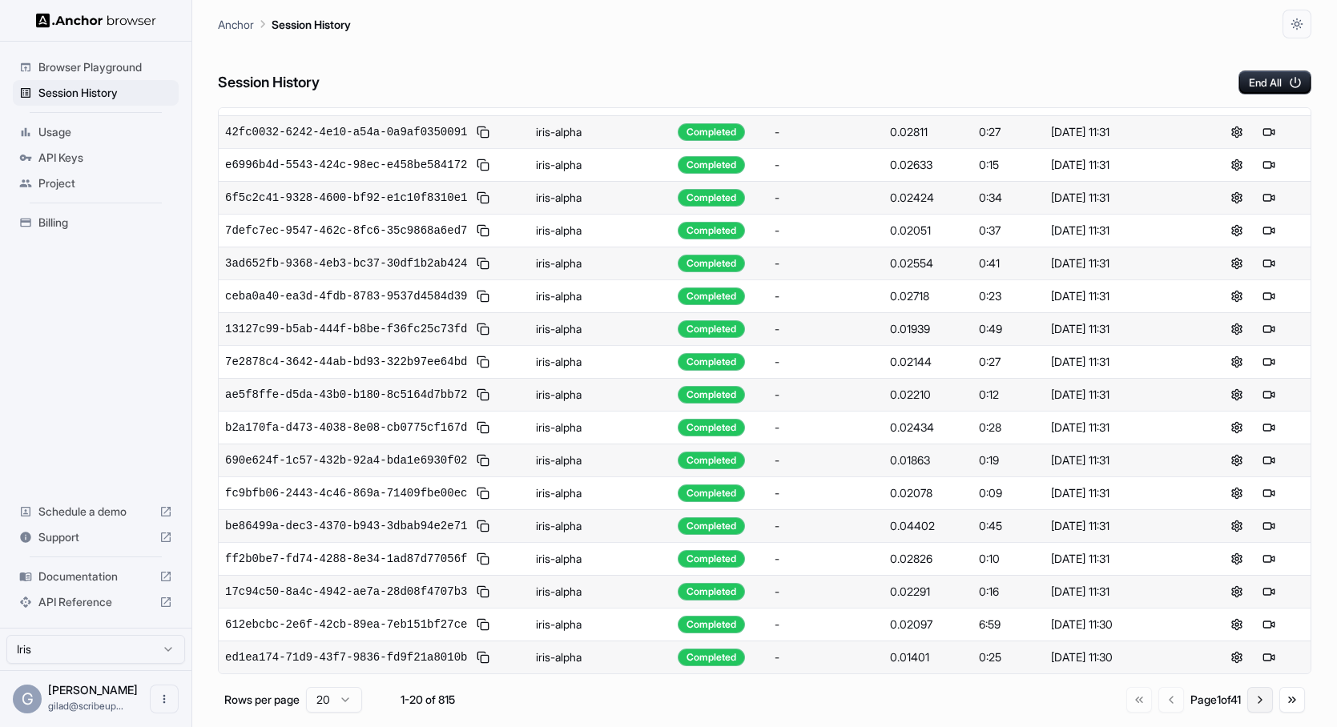
click at [1257, 698] on button "Go to next page" at bounding box center [1260, 700] width 26 height 26
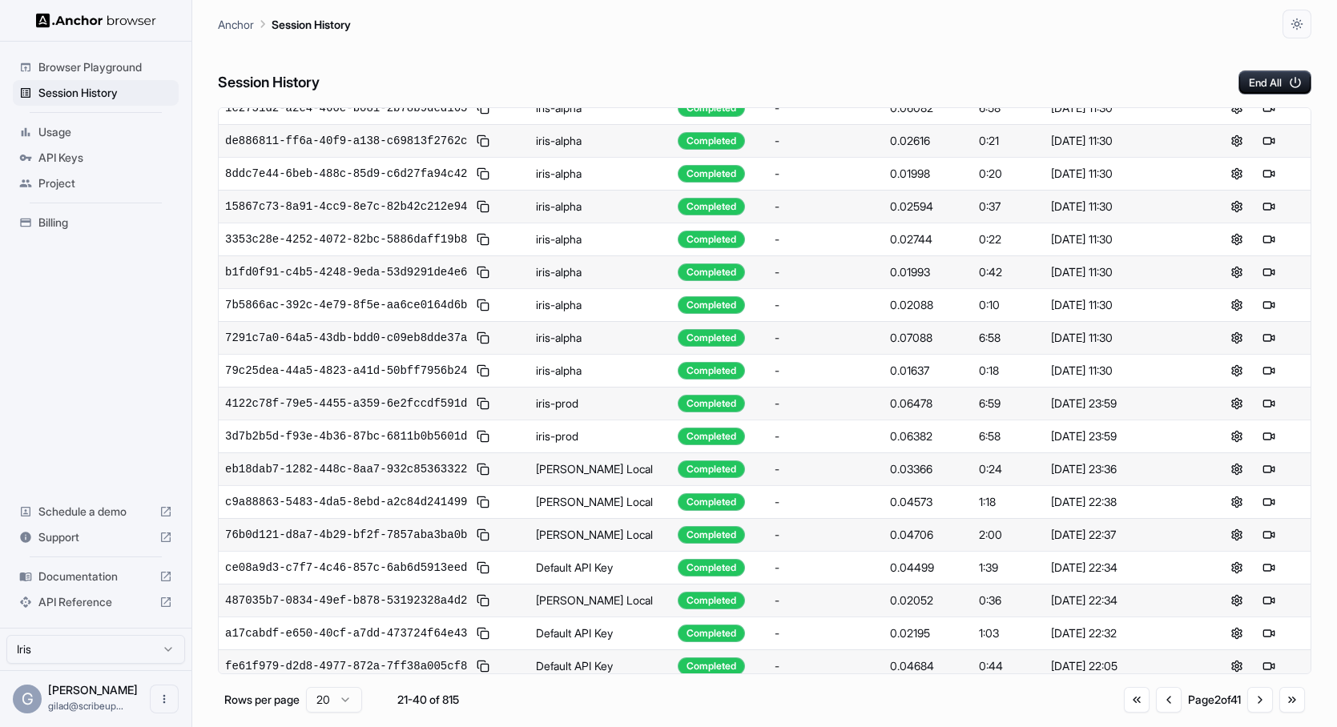
scroll to position [41, 0]
